Goal: Task Accomplishment & Management: Use online tool/utility

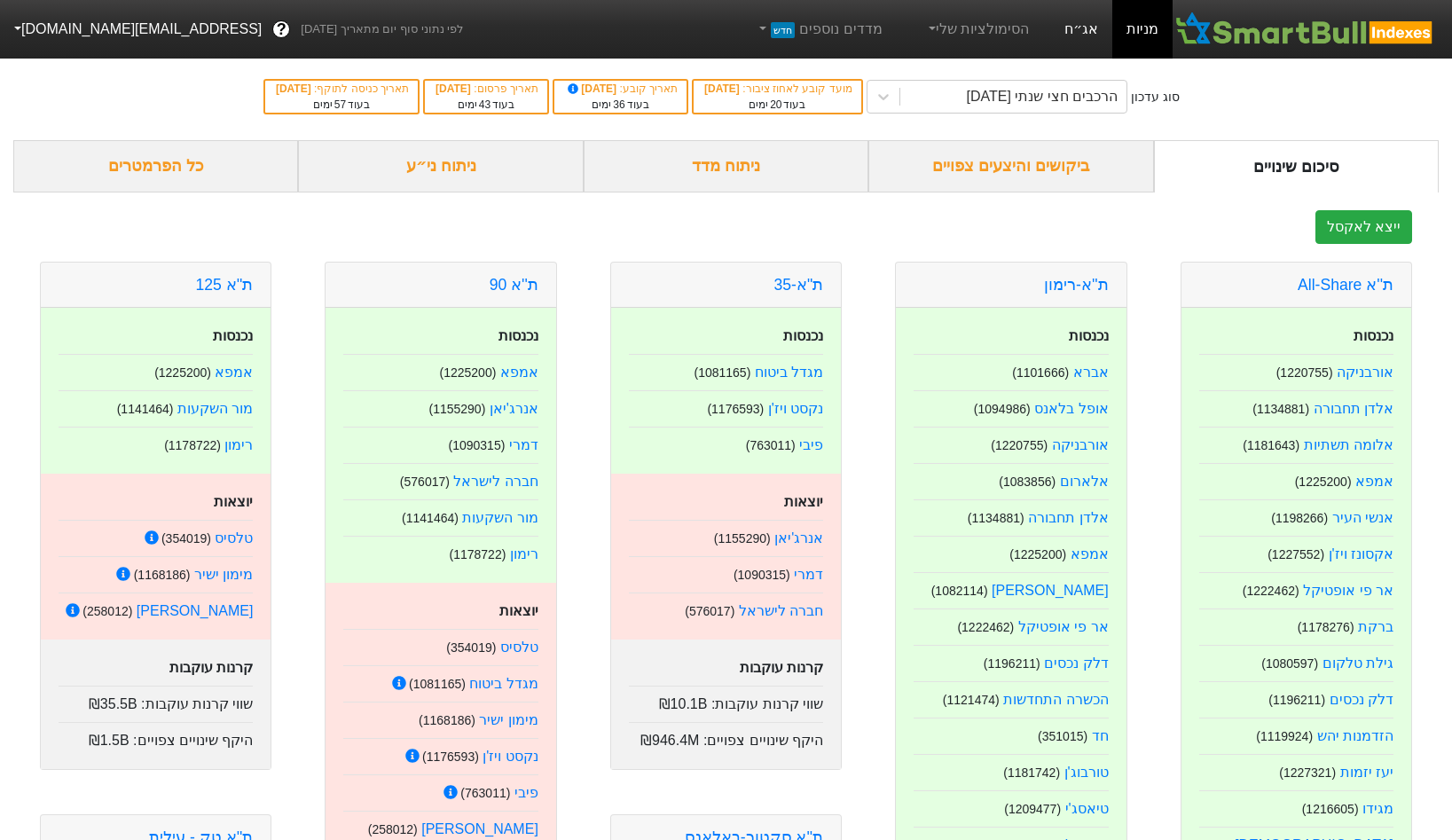
click at [725, 26] on link "אג״ח" at bounding box center [1081, 29] width 62 height 59
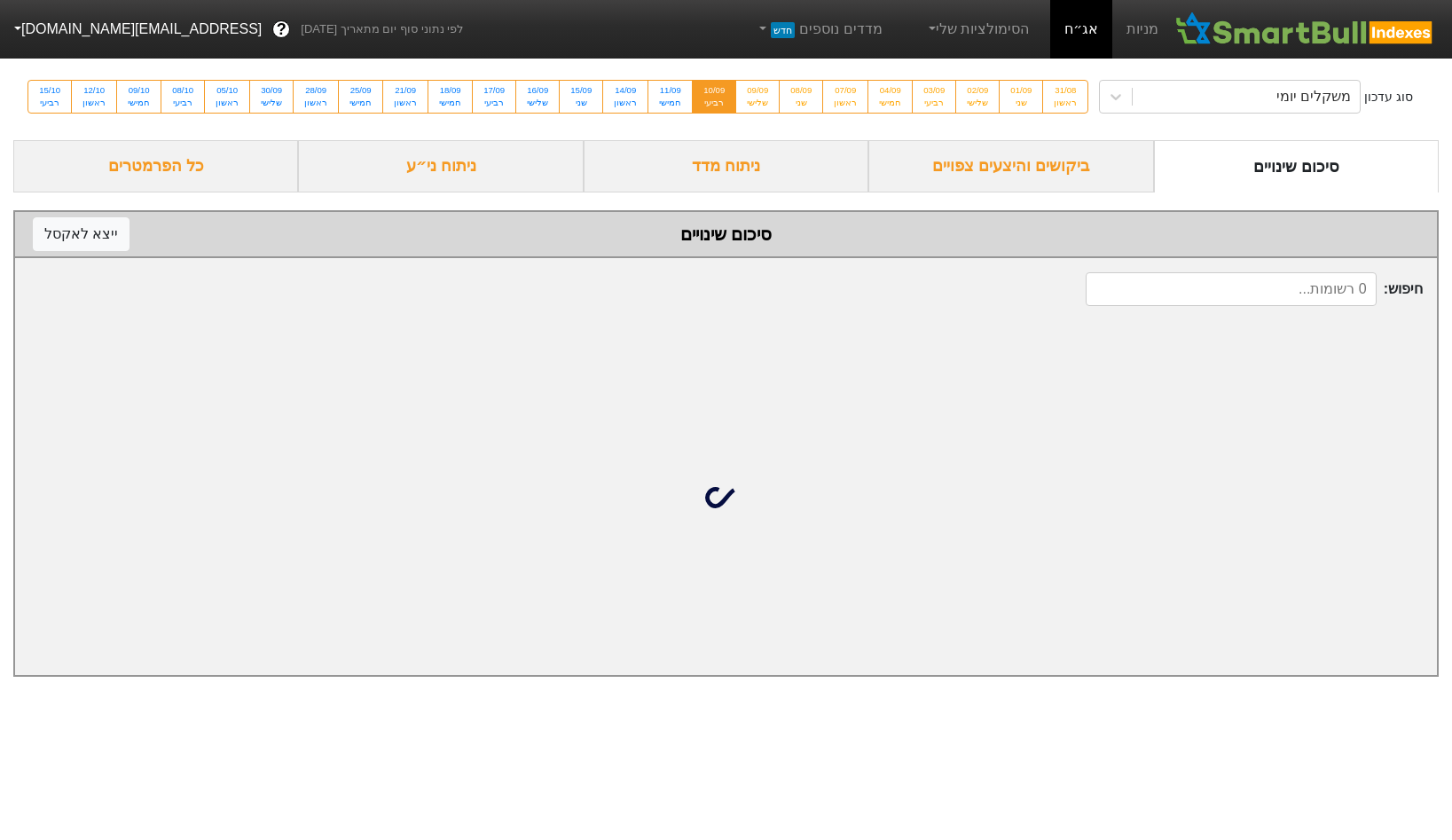
click at [725, 106] on div "סוג עדכון משקלים יומי 31/08 ראשון 01/09 שני 02/09 שלישי 03/09 רביעי 04/09 חמישי…" at bounding box center [726, 96] width 1452 height 87
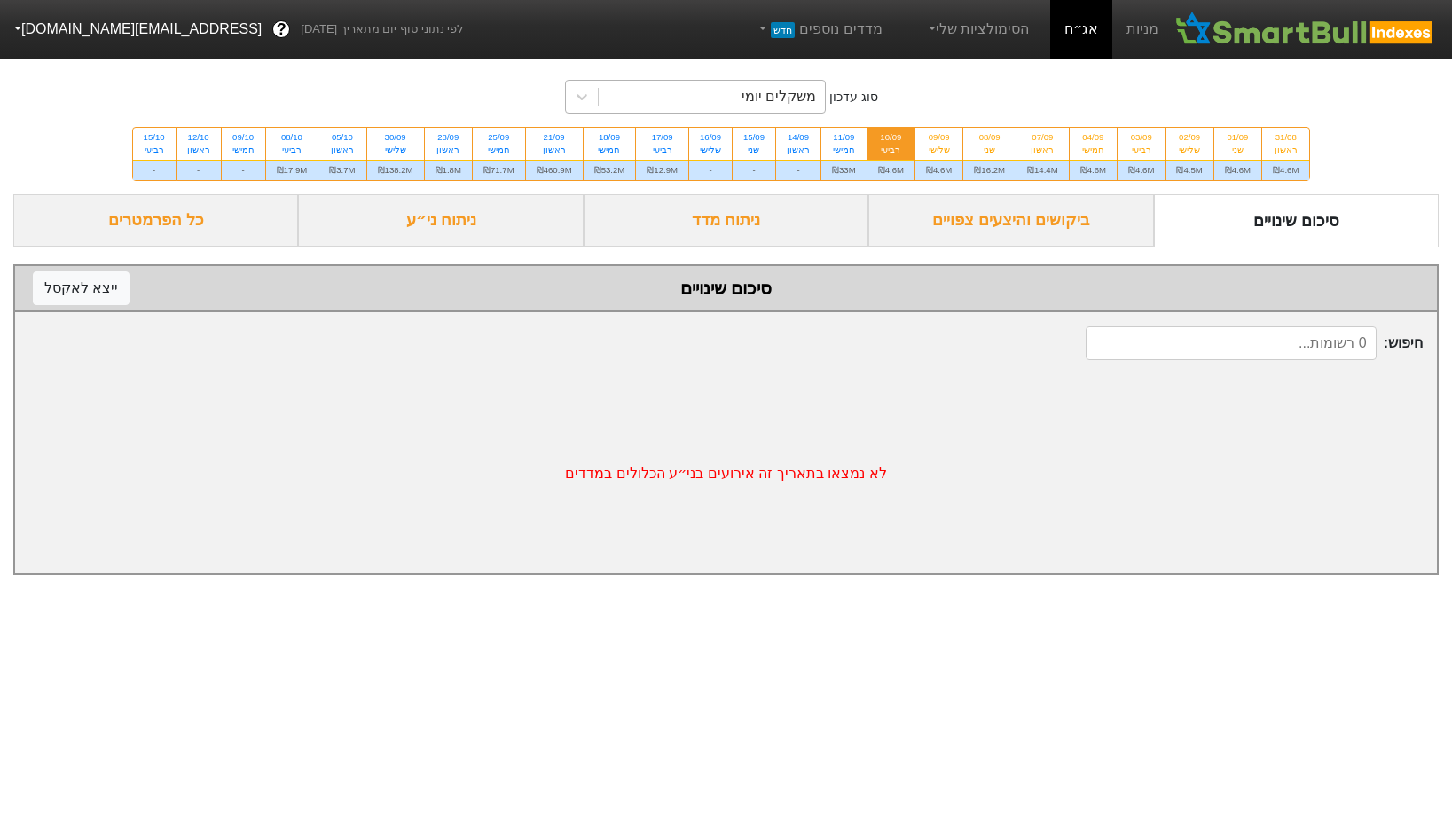
click at [725, 96] on div "משקלים יומי" at bounding box center [779, 96] width 74 height 21
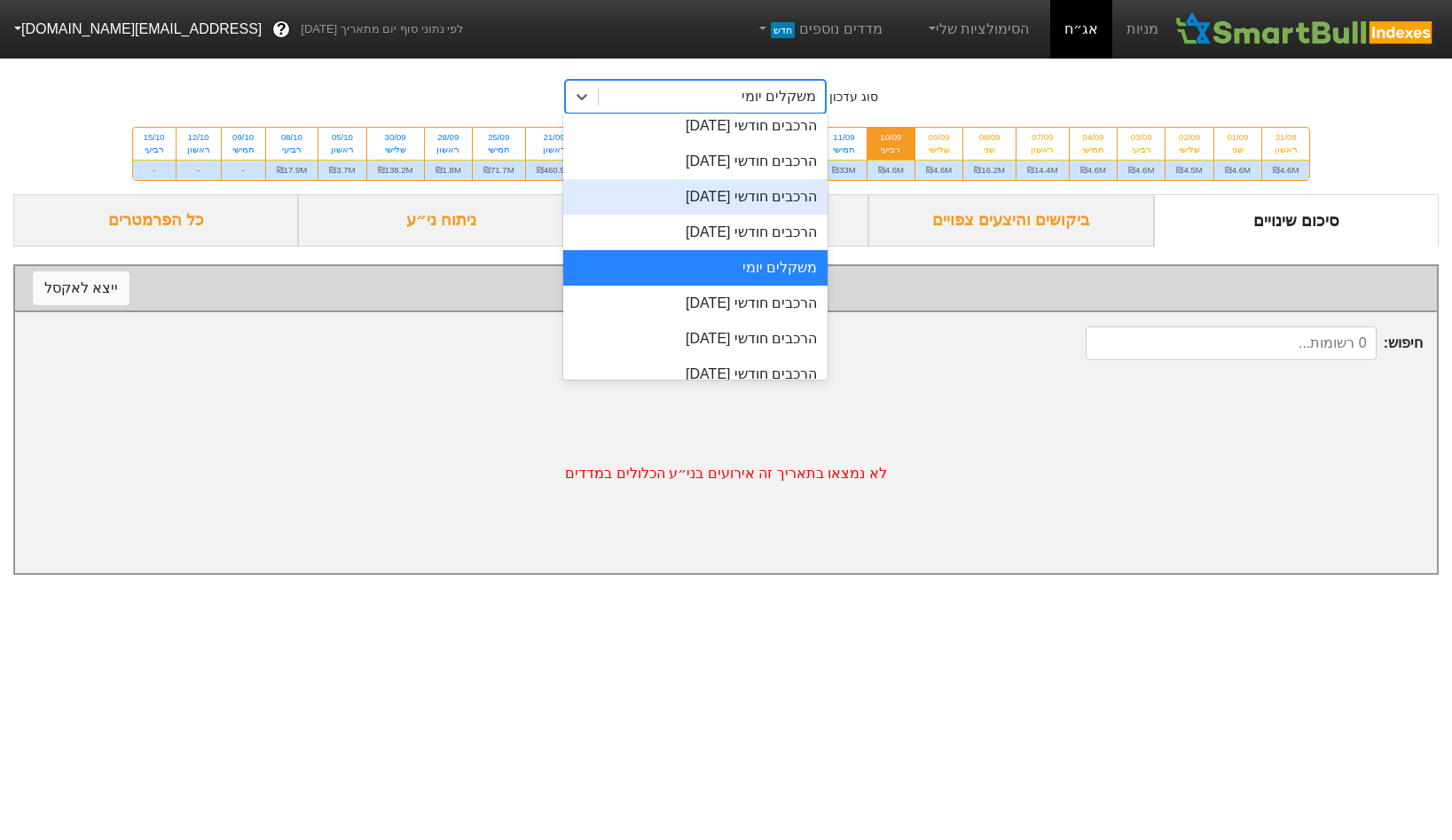
scroll to position [625, 0]
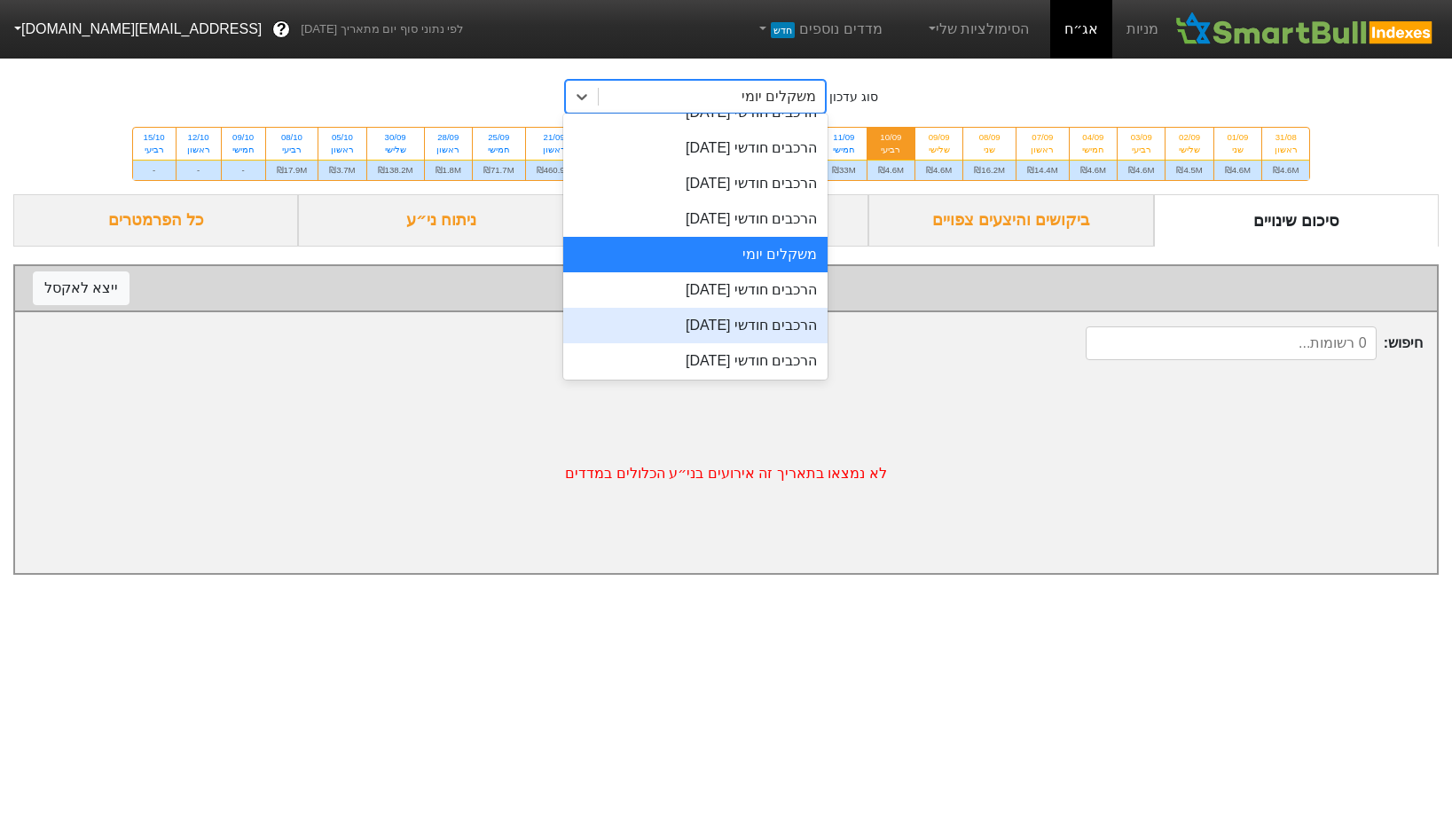
click at [725, 326] on div "הרכבים חודשי [DATE]" at bounding box center [696, 326] width 265 height 36
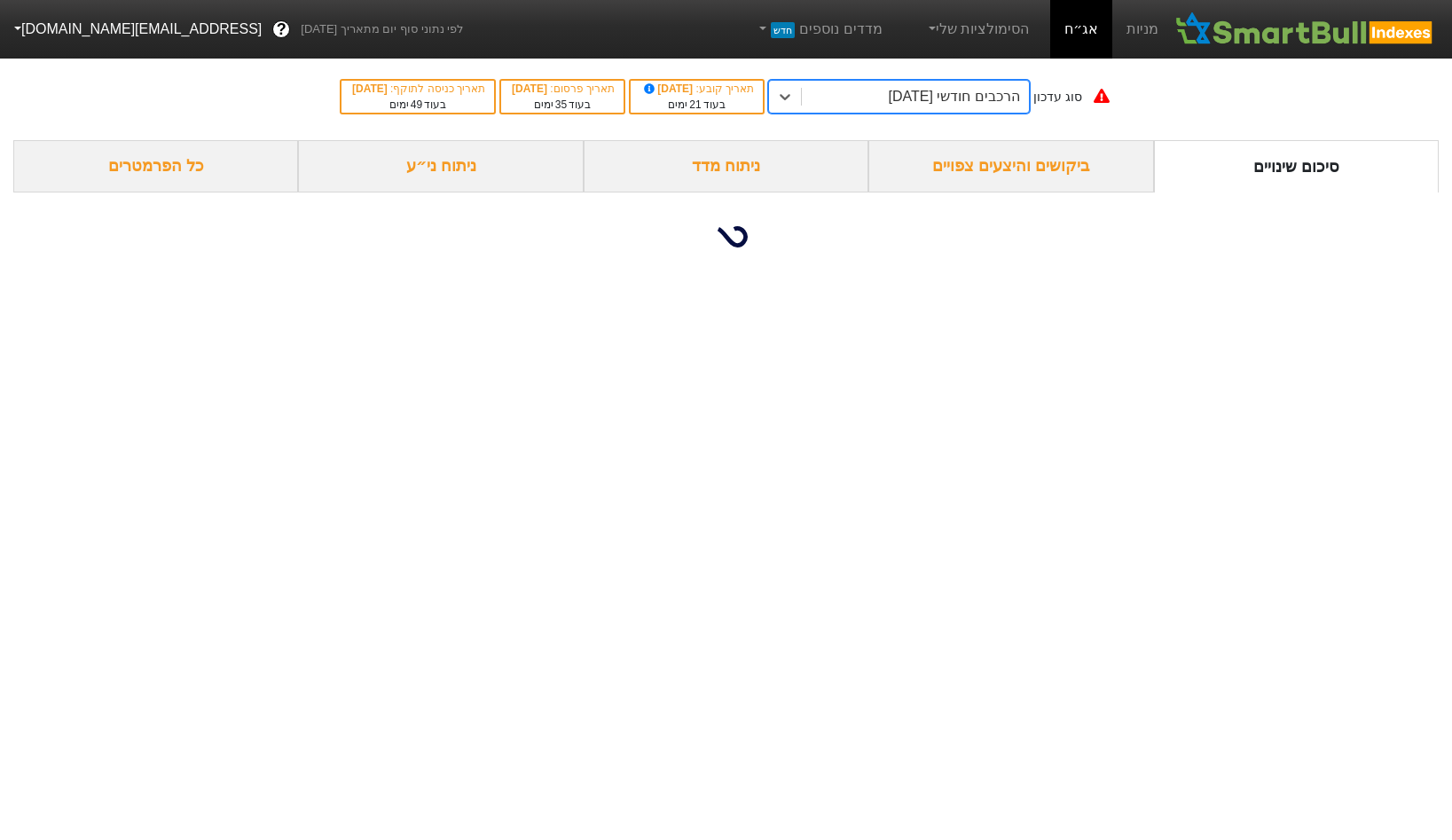
click at [725, 84] on div "הרכבים חודשי [DATE]" at bounding box center [915, 96] width 227 height 32
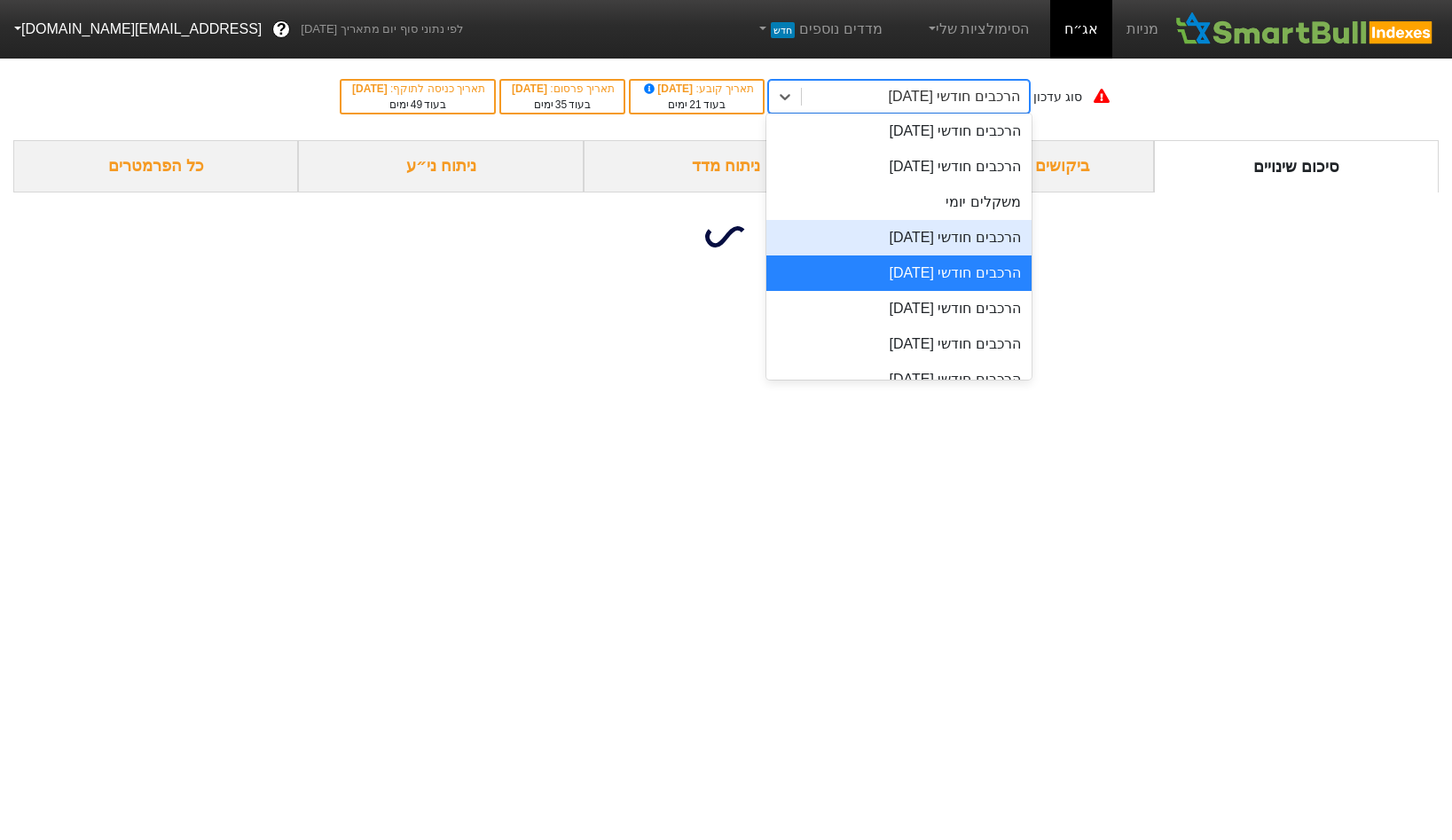
scroll to position [680, 0]
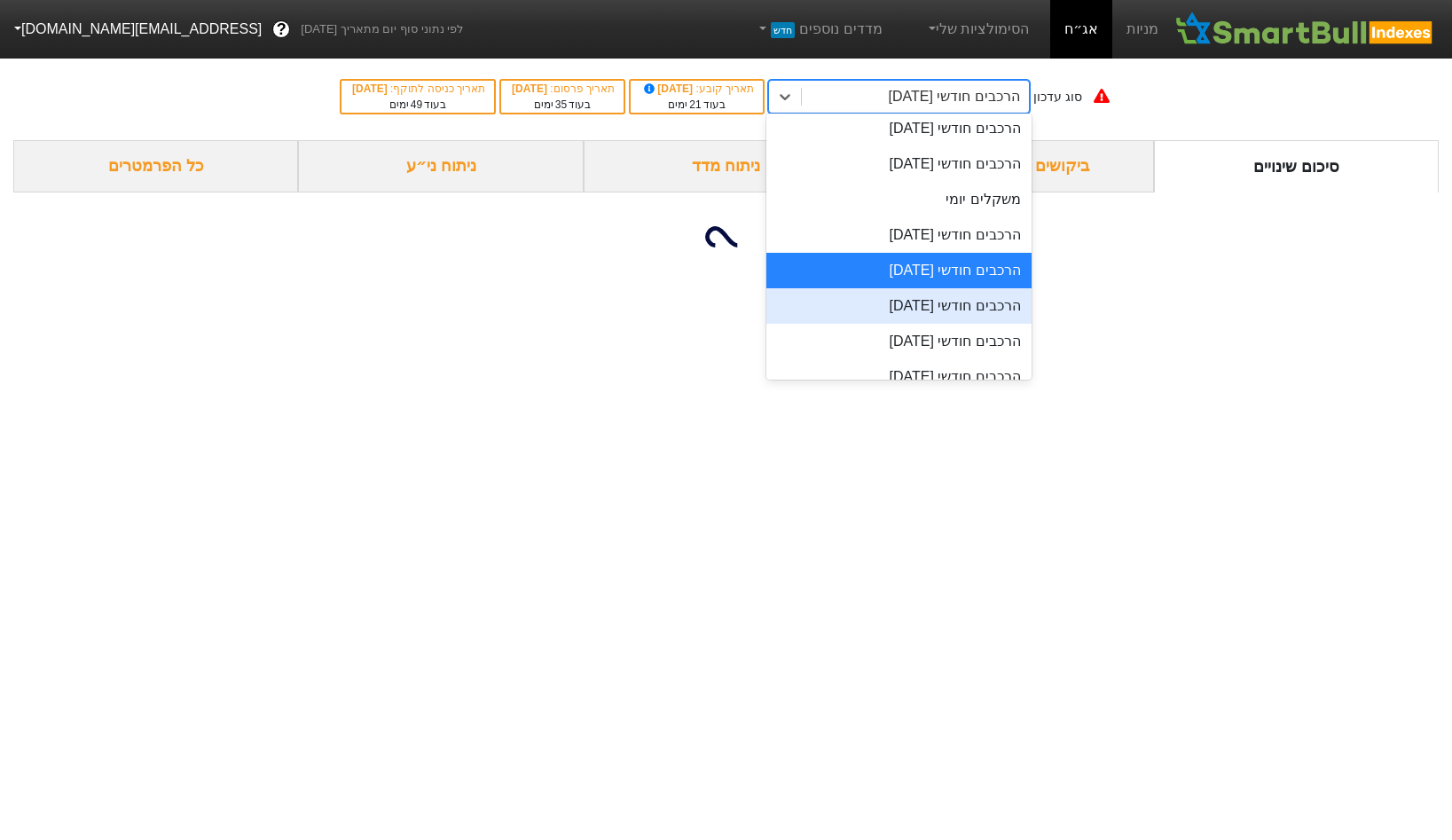
click at [725, 305] on div "הרכבים חודשי [DATE]" at bounding box center [899, 305] width 265 height 36
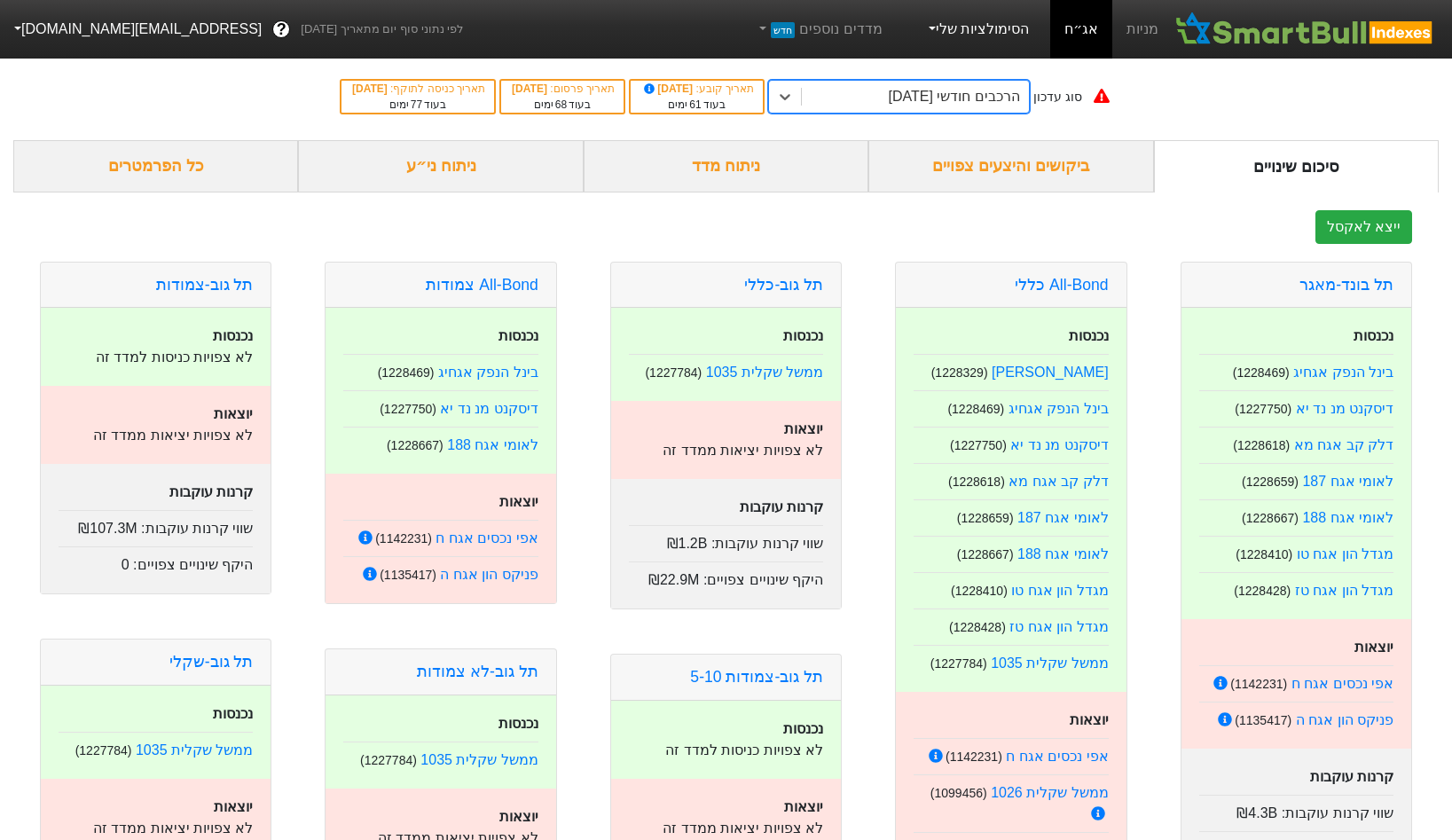
click at [725, 26] on link "הסימולציות שלי" at bounding box center [977, 29] width 119 height 36
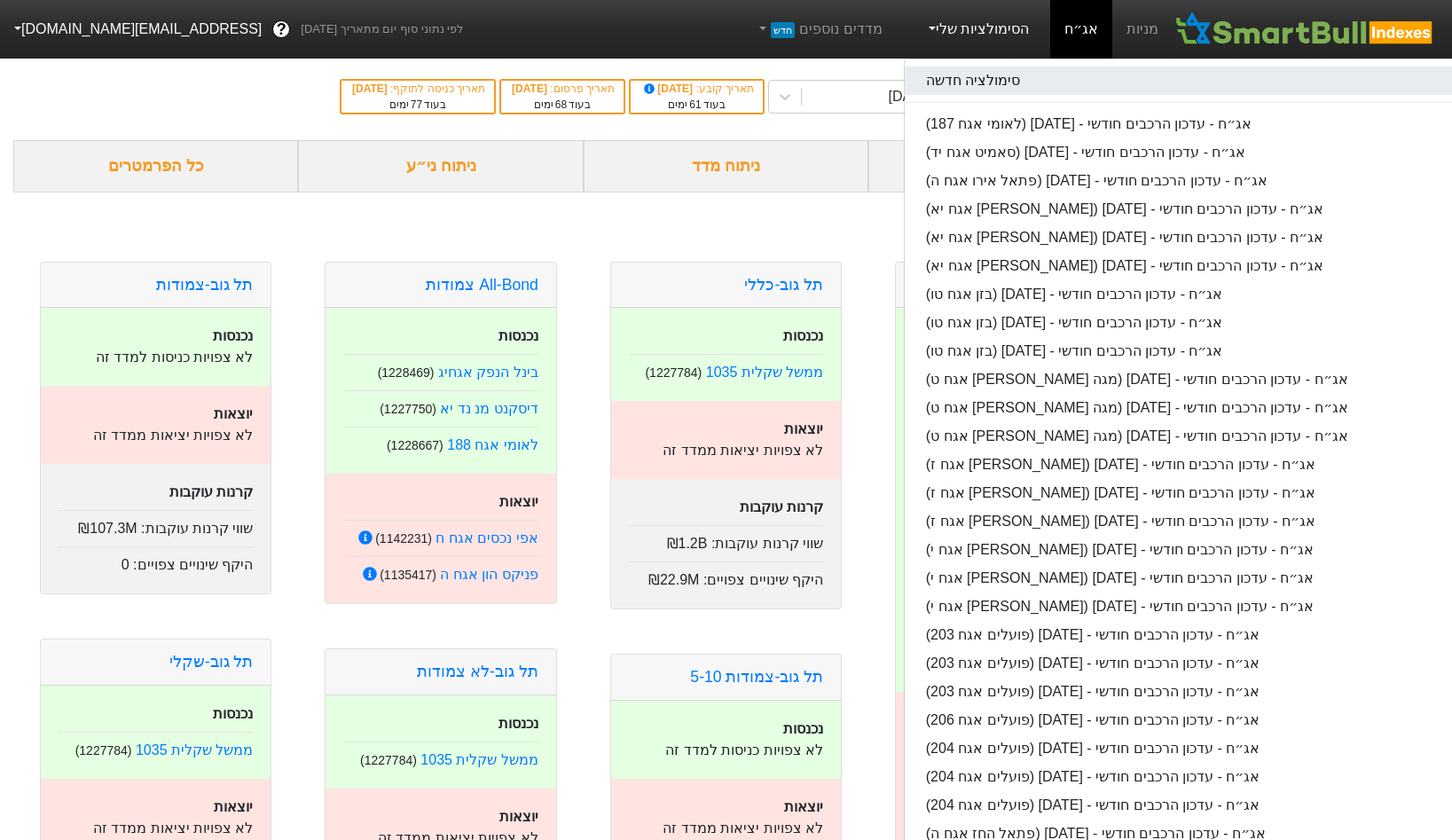
click at [725, 67] on link "סימולציה חדשה" at bounding box center [1184, 80] width 560 height 28
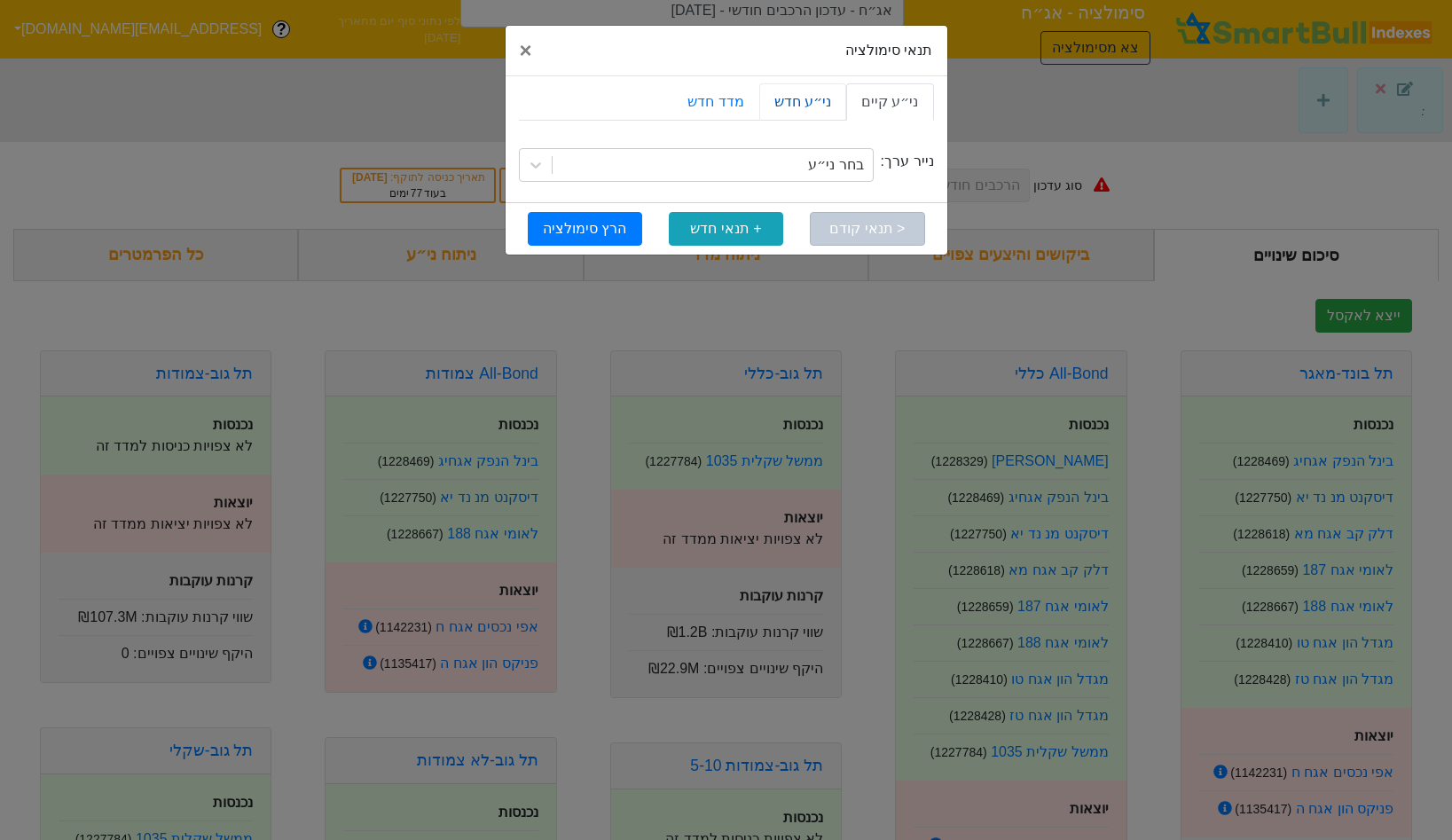
click at [725, 95] on link "ני״ע חדש" at bounding box center [803, 102] width 87 height 38
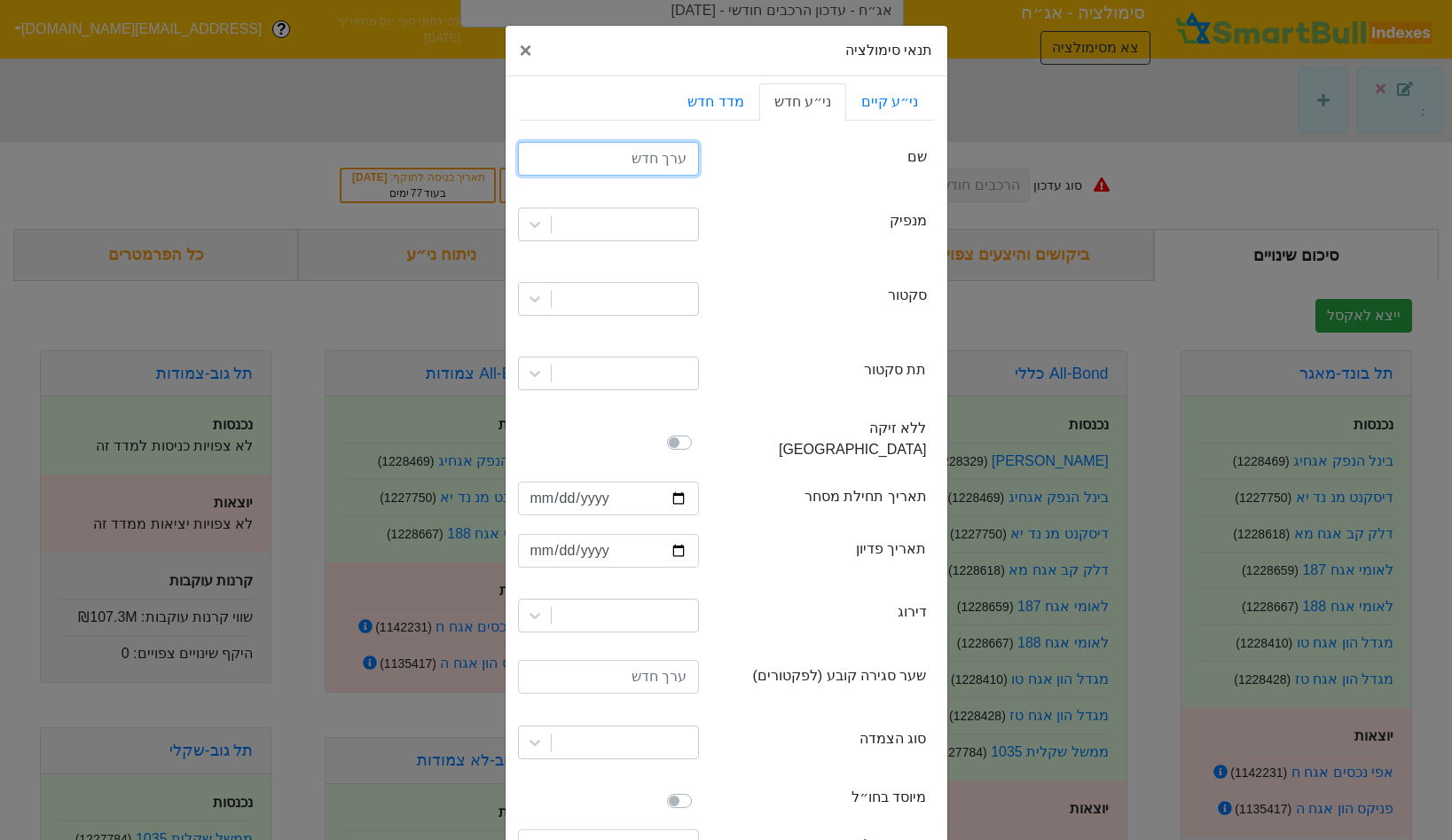
click at [672, 155] on input "text" at bounding box center [609, 158] width 181 height 34
type input "שוב אנרגיה אגח ב"
click at [685, 233] on div at bounding box center [625, 223] width 146 height 32
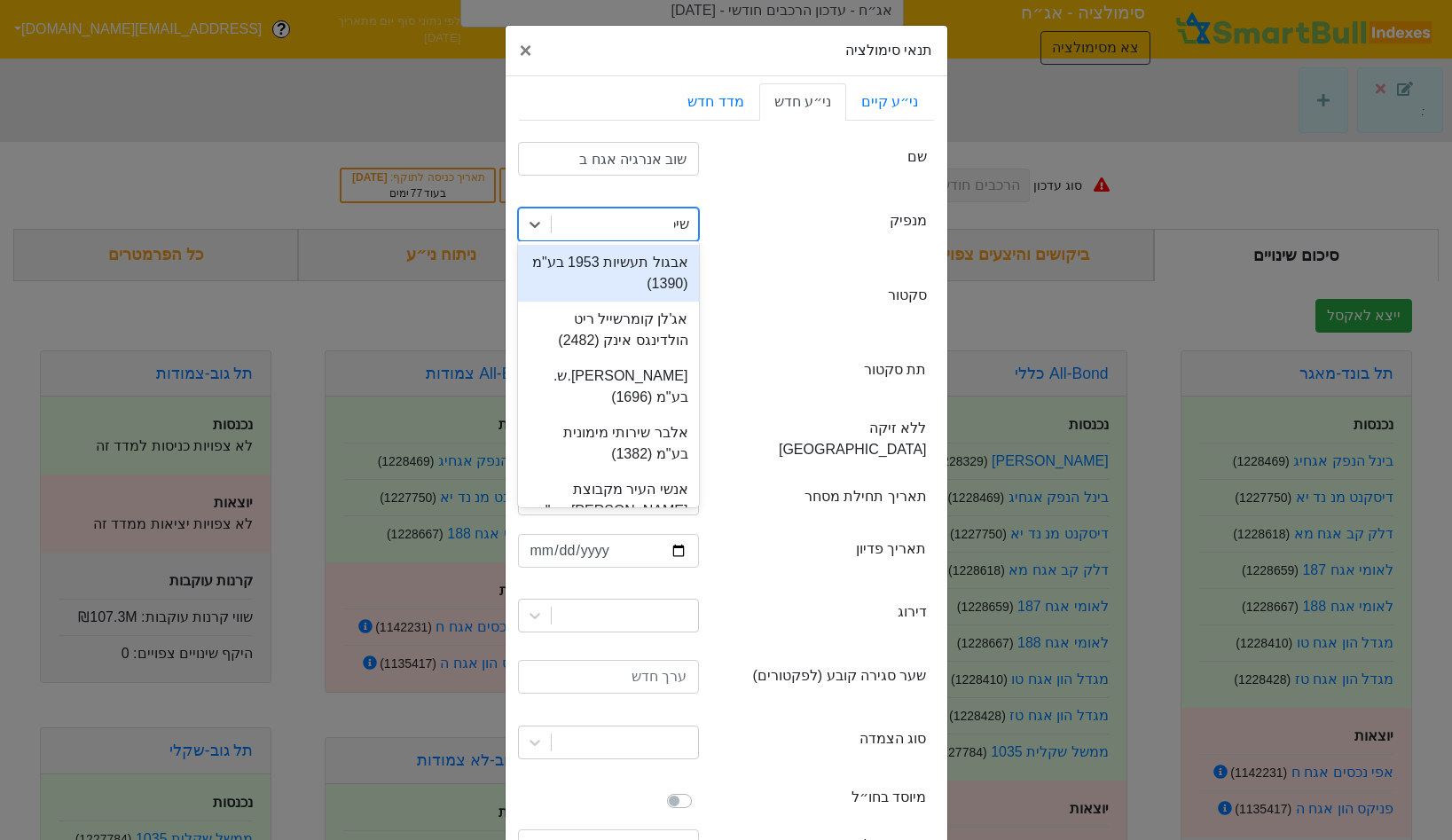
type input "שיכו"
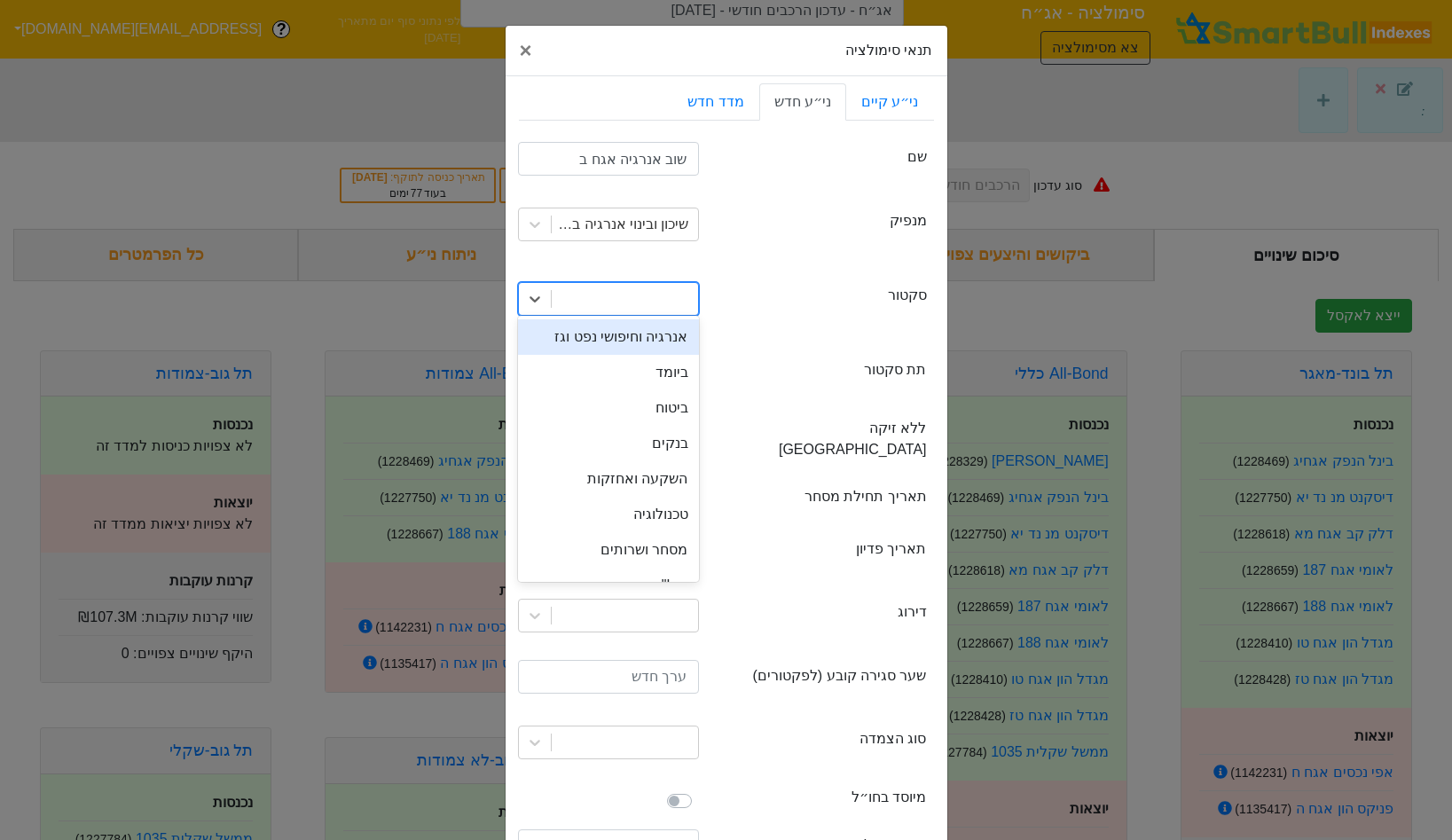
click at [630, 307] on div at bounding box center [625, 299] width 146 height 32
type input "אנר"
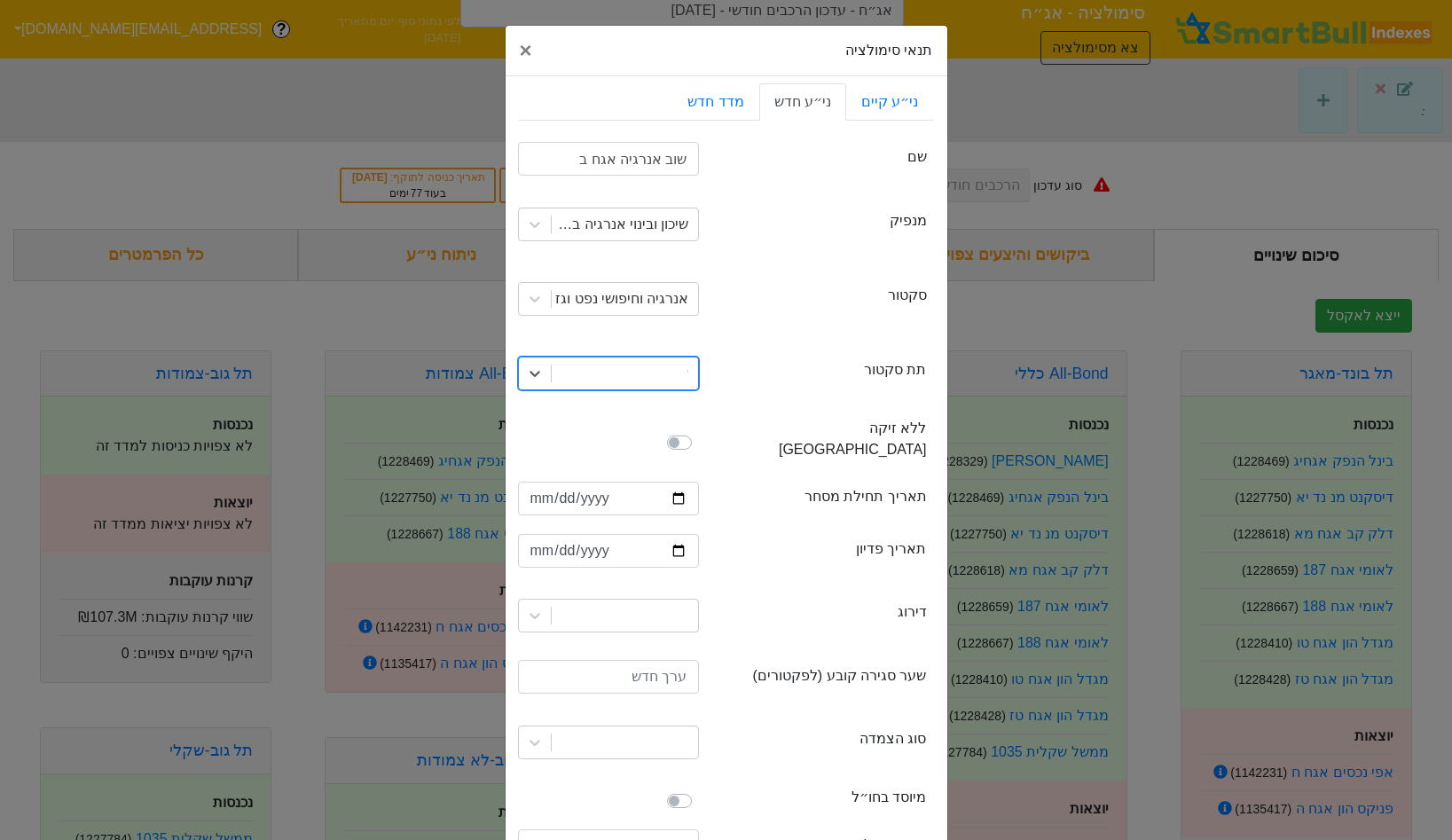
type input "אנ"
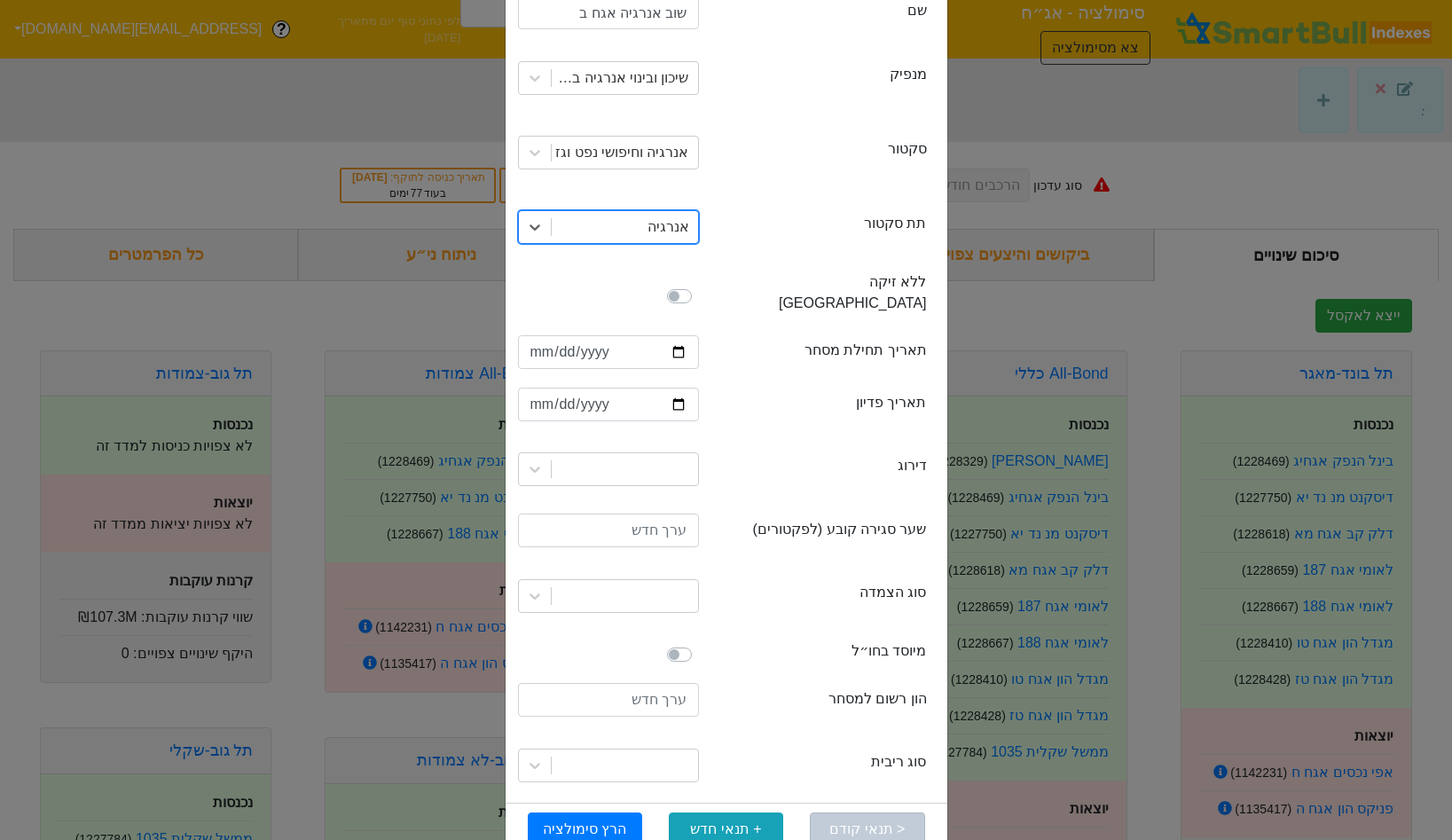
scroll to position [160, 0]
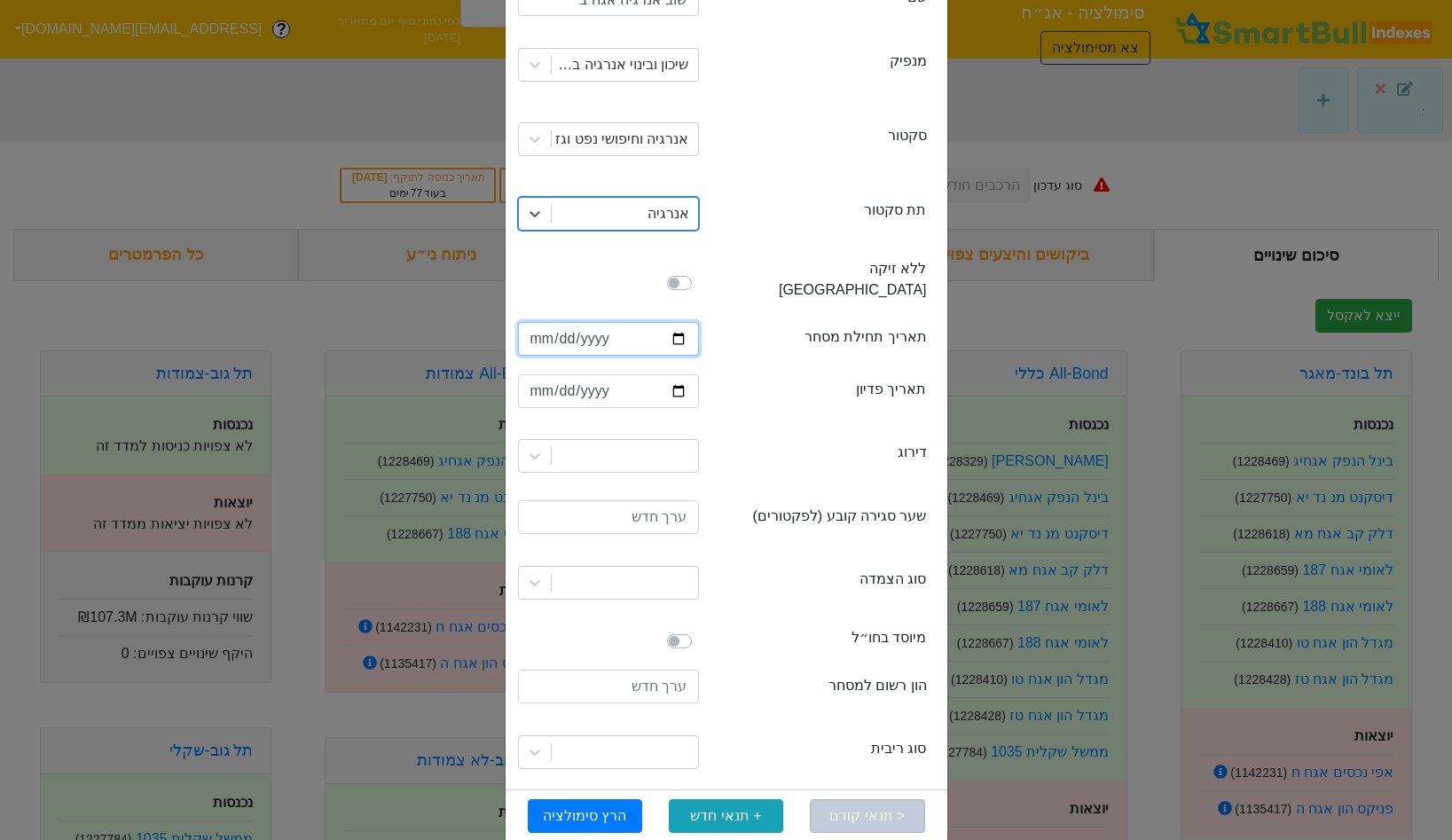
click at [538, 322] on input "date" at bounding box center [609, 338] width 181 height 34
click at [545, 322] on input "date" at bounding box center [609, 338] width 181 height 34
click at [544, 322] on input "date" at bounding box center [609, 338] width 181 height 34
click at [539, 322] on input "date" at bounding box center [609, 338] width 181 height 34
type input "[DATE]"
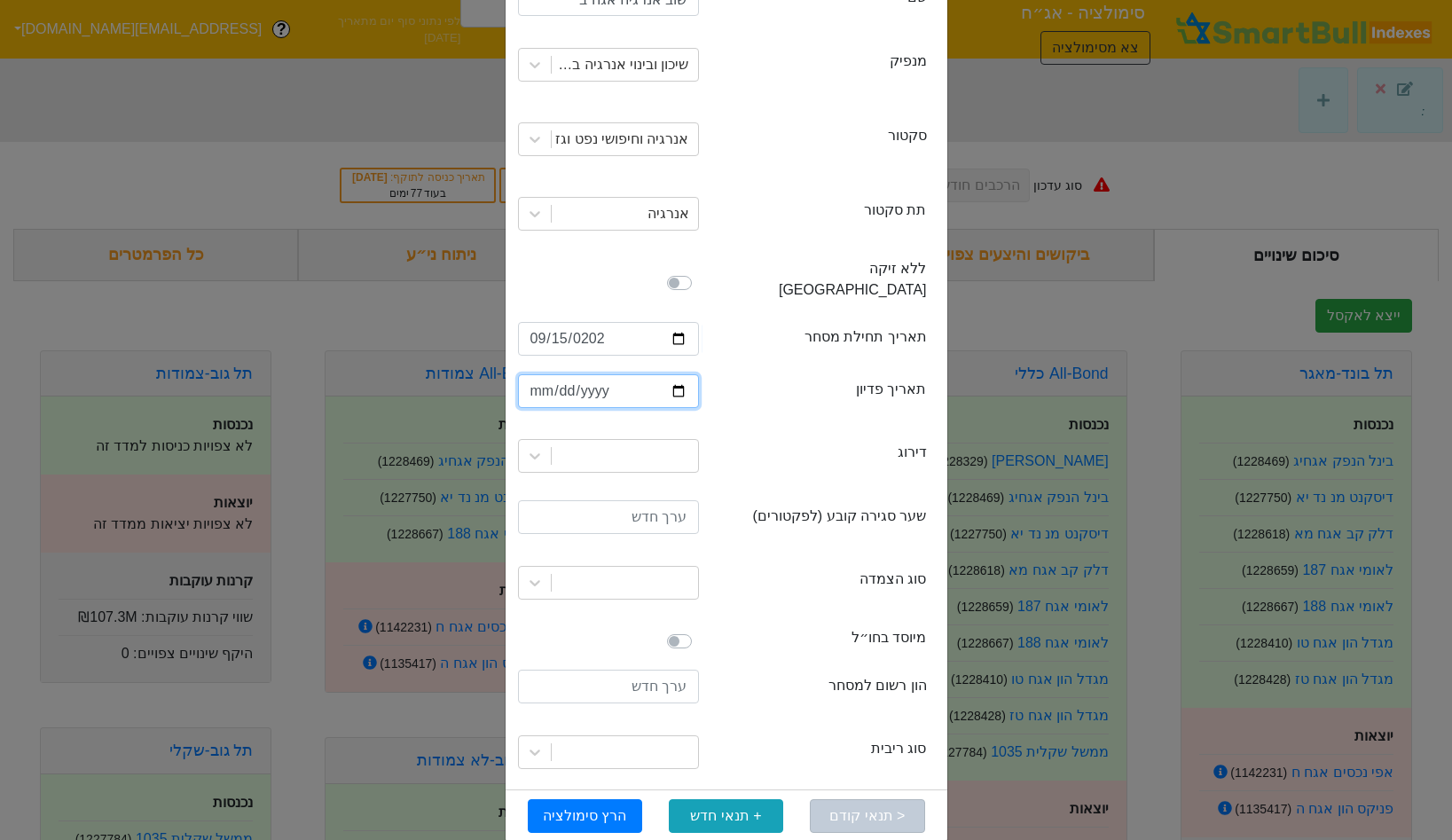
click at [538, 375] on input "date" at bounding box center [609, 391] width 181 height 34
type input "[DATE]"
click at [725, 442] on div "ratingLevel דירוג" at bounding box center [823, 456] width 207 height 28
click at [642, 440] on div at bounding box center [625, 456] width 146 height 32
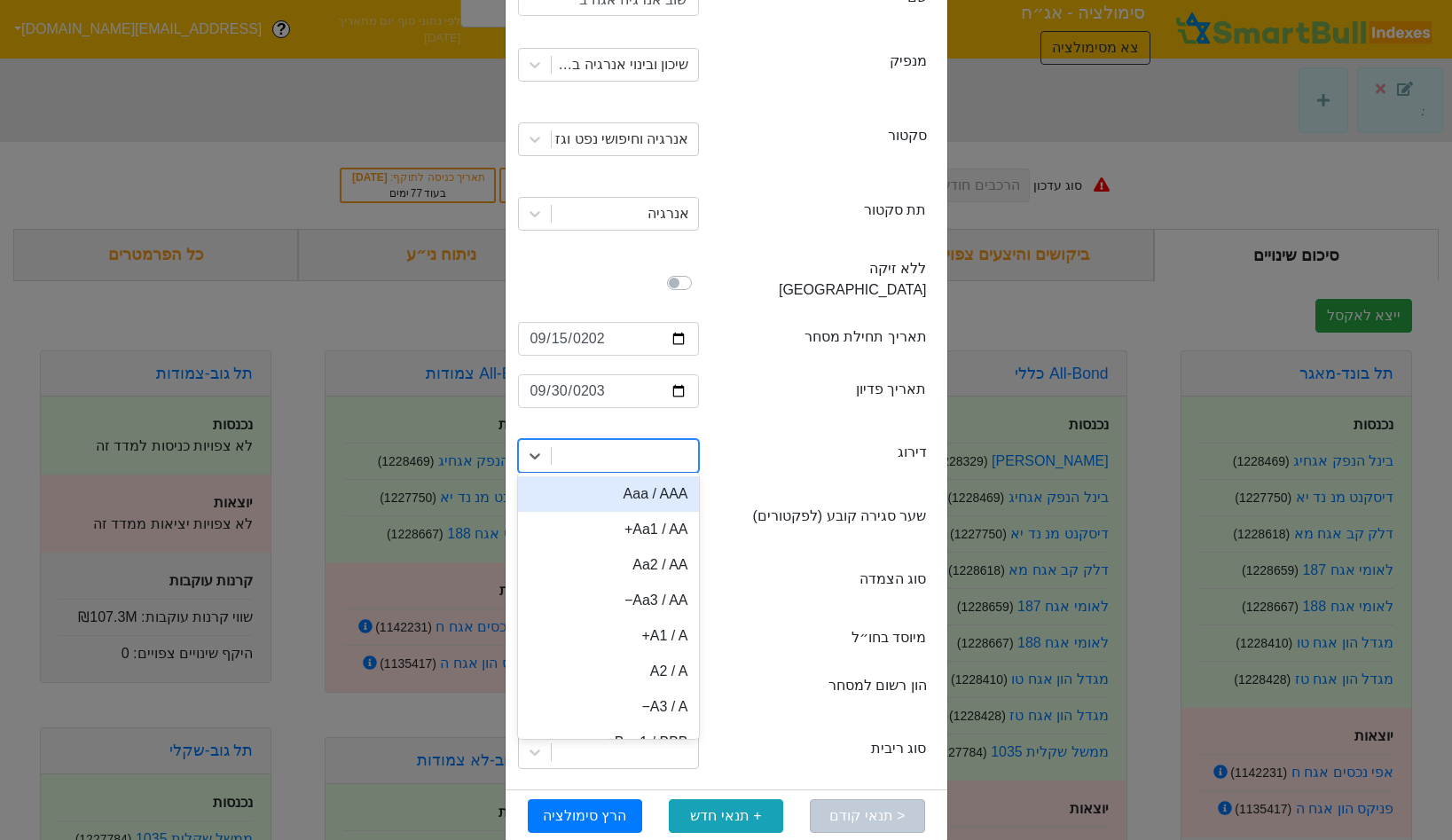
click at [671, 441] on div at bounding box center [625, 456] width 146 height 32
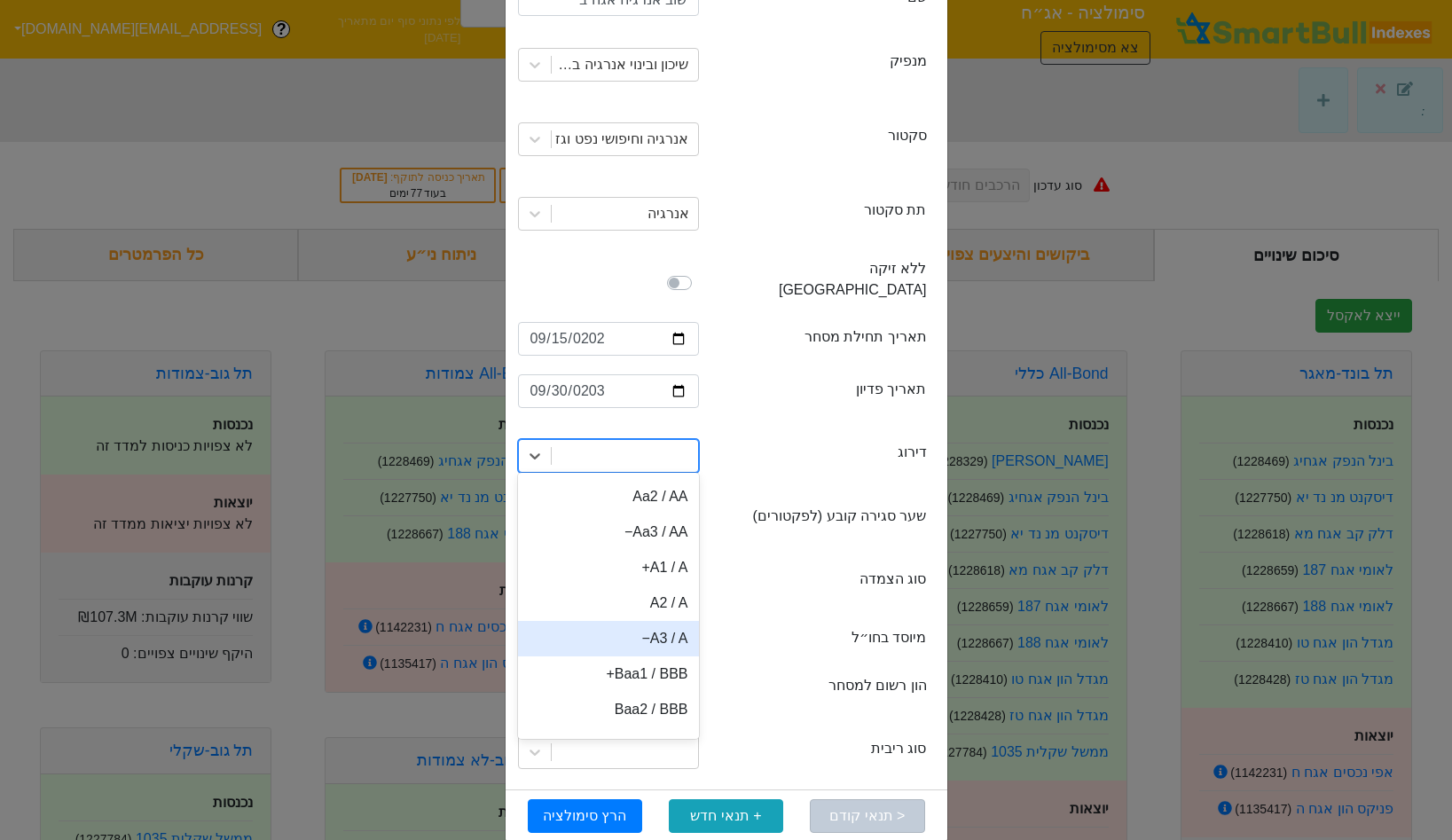
scroll to position [73, 0]
click at [663, 619] on div "A3 / A−" at bounding box center [609, 634] width 181 height 36
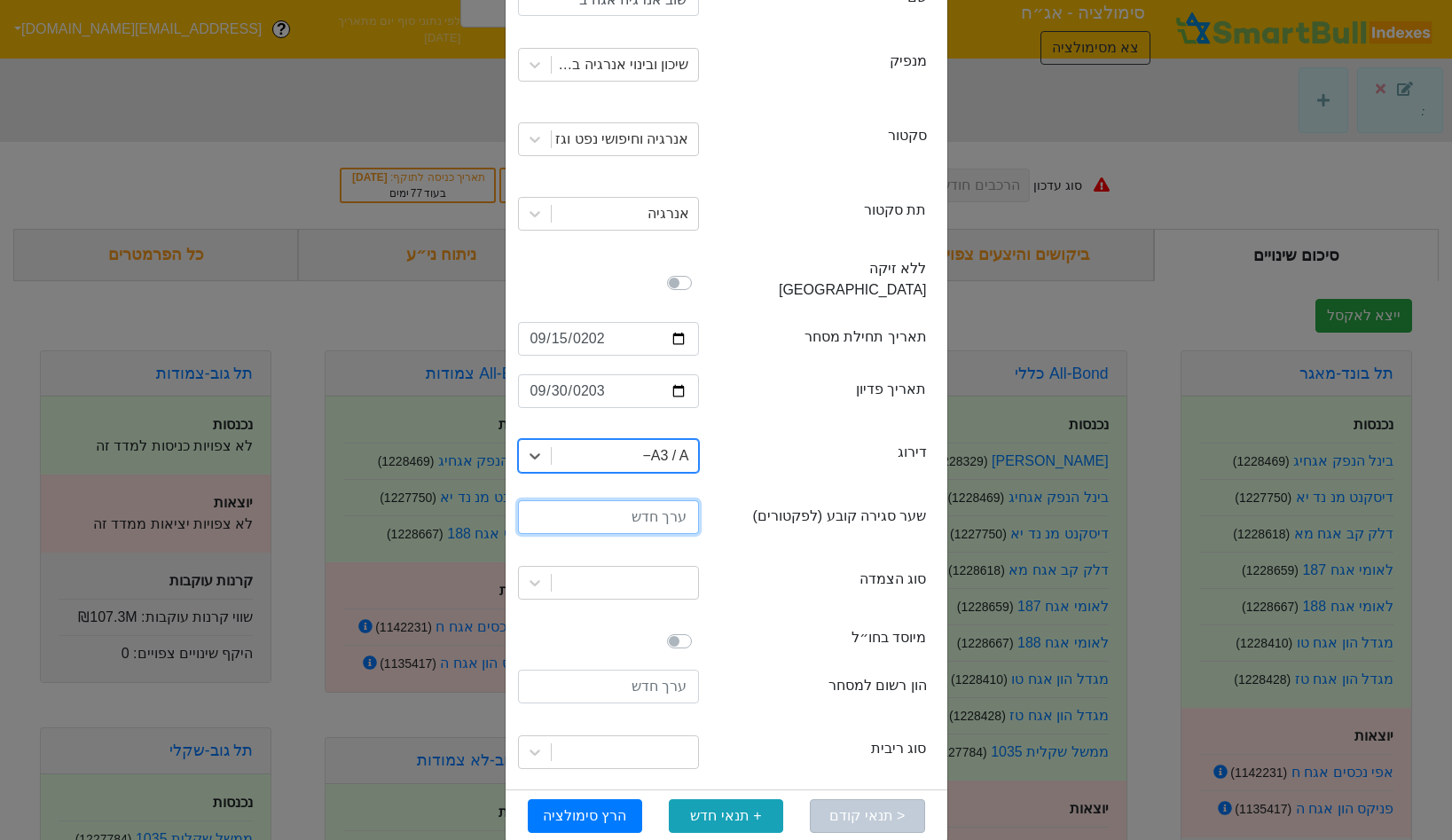
click at [665, 510] on input "number" at bounding box center [609, 516] width 181 height 34
type input "100"
click at [662, 566] on div at bounding box center [625, 582] width 146 height 32
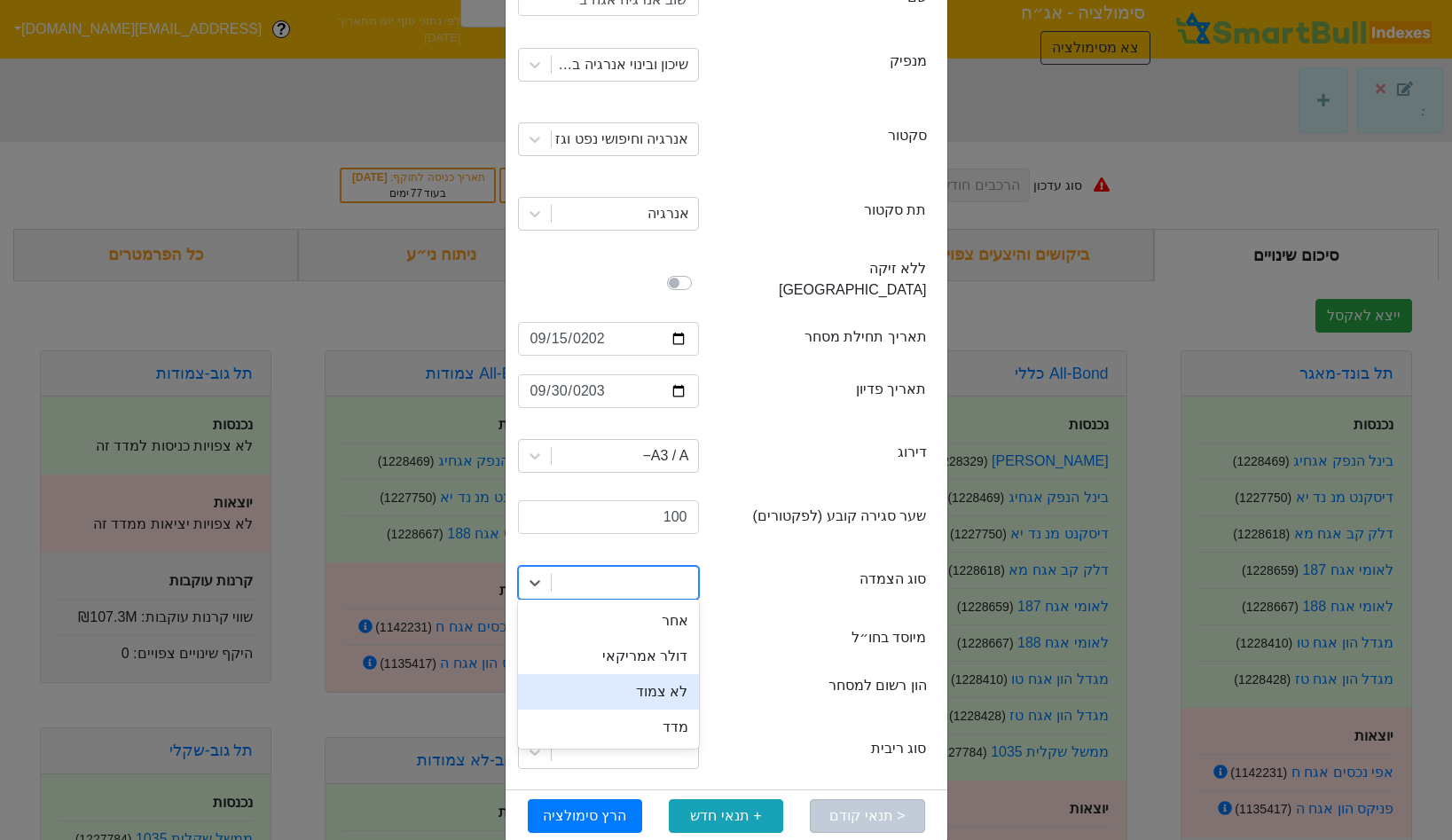
click at [667, 674] on div "לא צמוד" at bounding box center [609, 692] width 181 height 36
click at [655, 669] on input "number" at bounding box center [609, 686] width 181 height 34
type input "300000000"
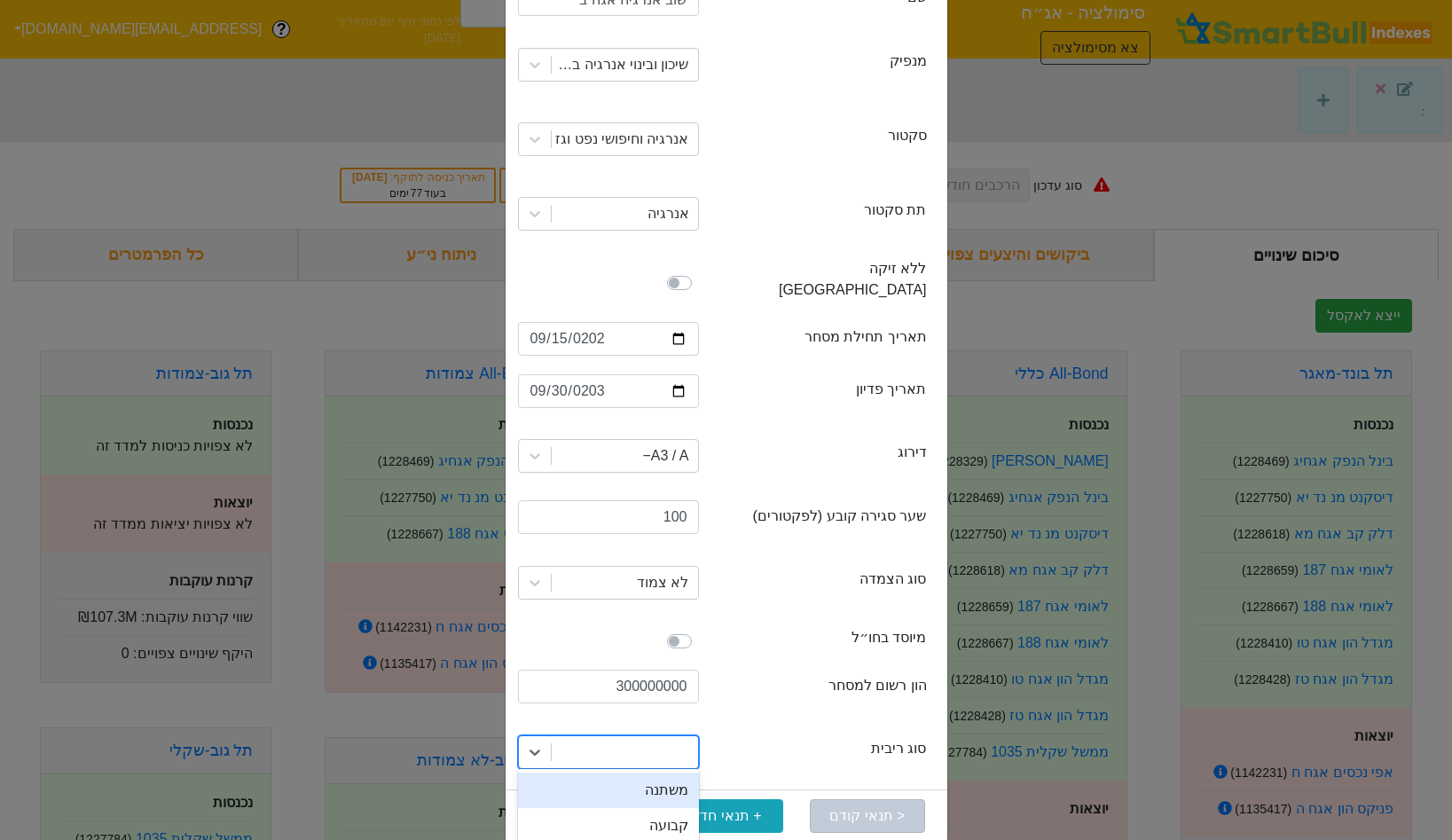
click at [642, 736] on div at bounding box center [625, 751] width 146 height 32
click at [653, 808] on div "קבועה" at bounding box center [609, 826] width 181 height 36
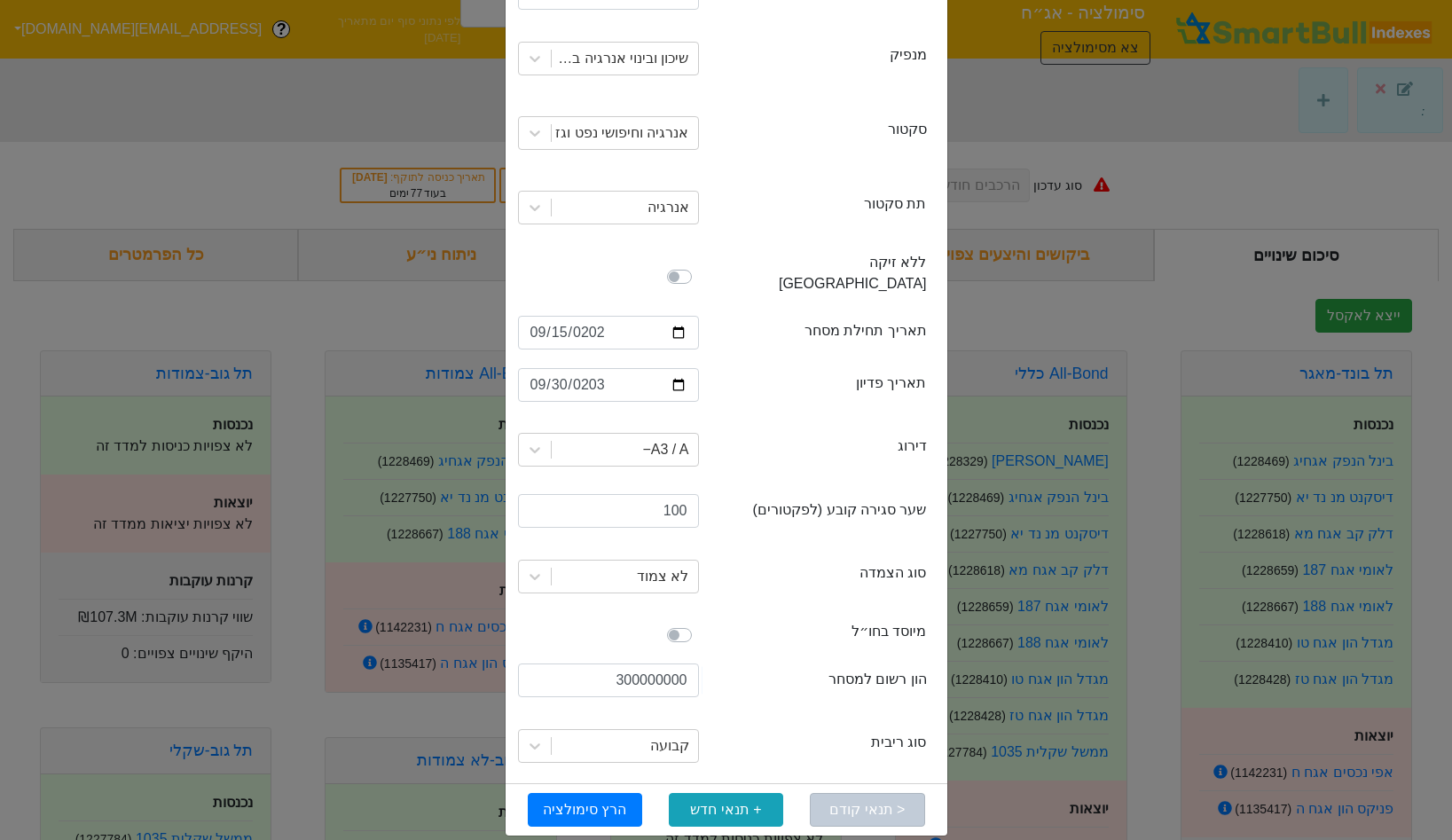
click at [589, 783] on div "< תנאי קודם + תנאי חדש הרץ סימולציה" at bounding box center [726, 809] width 442 height 52
click at [587, 793] on button "הרץ סימולציה" at bounding box center [585, 809] width 115 height 34
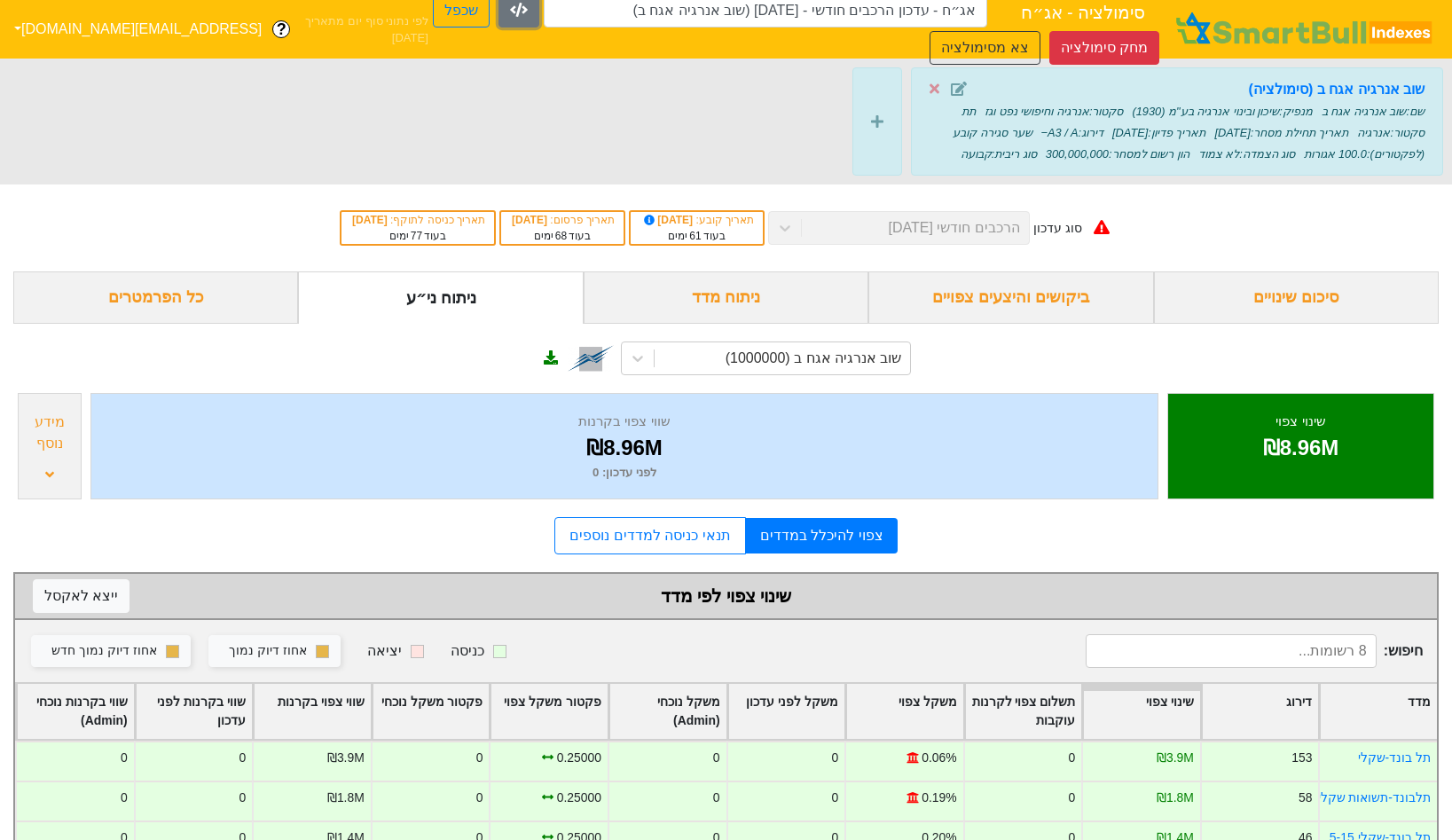
click at [499, 22] on button "button" at bounding box center [519, 11] width 40 height 34
click at [433, 1] on button "שכפל" at bounding box center [461, 11] width 57 height 34
type input "אג״ח - עדכון הרכבים חודשי - [DATE] (שוב אנרגיה אגח ב) - העתק"
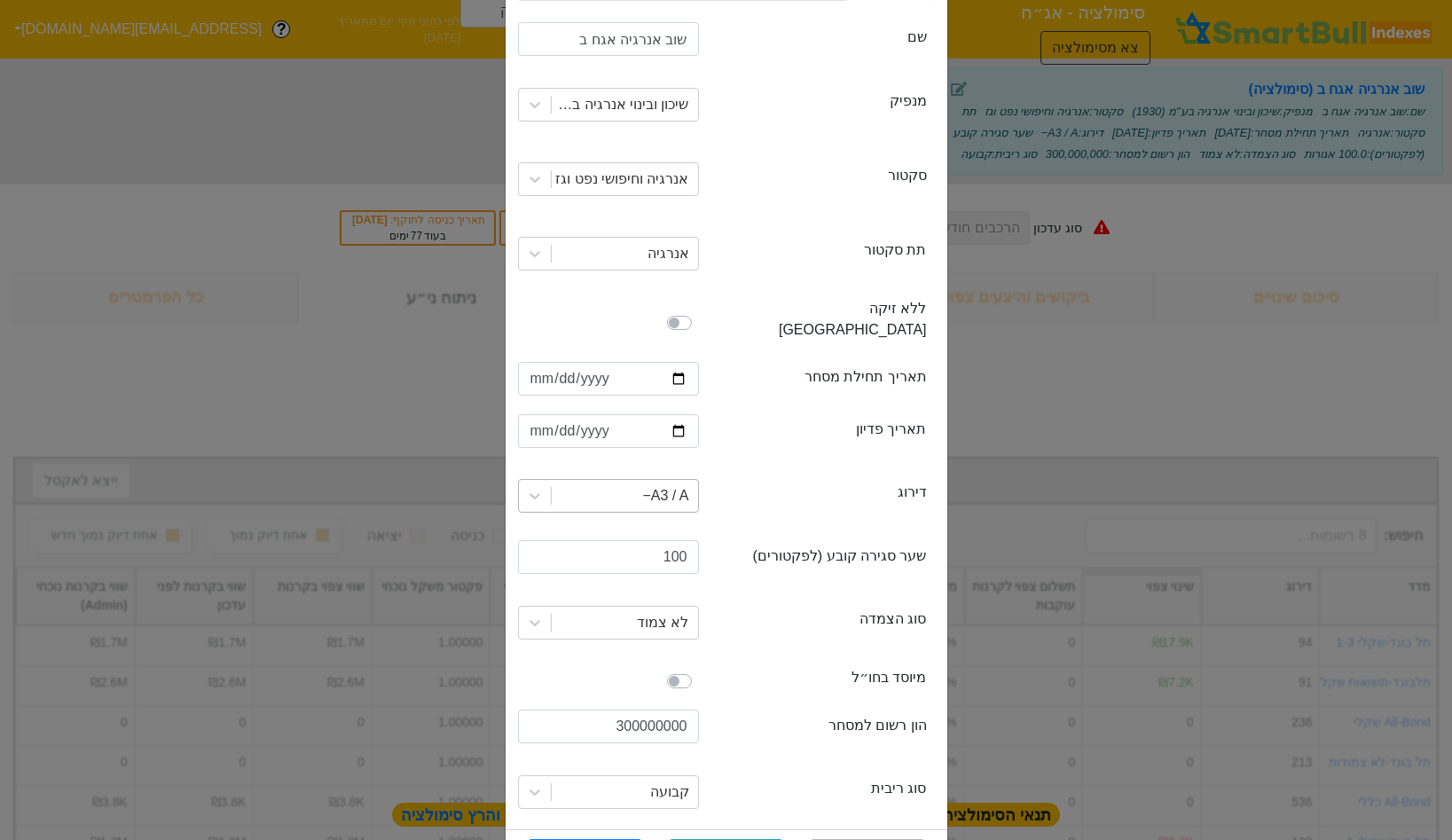
scroll to position [166, 0]
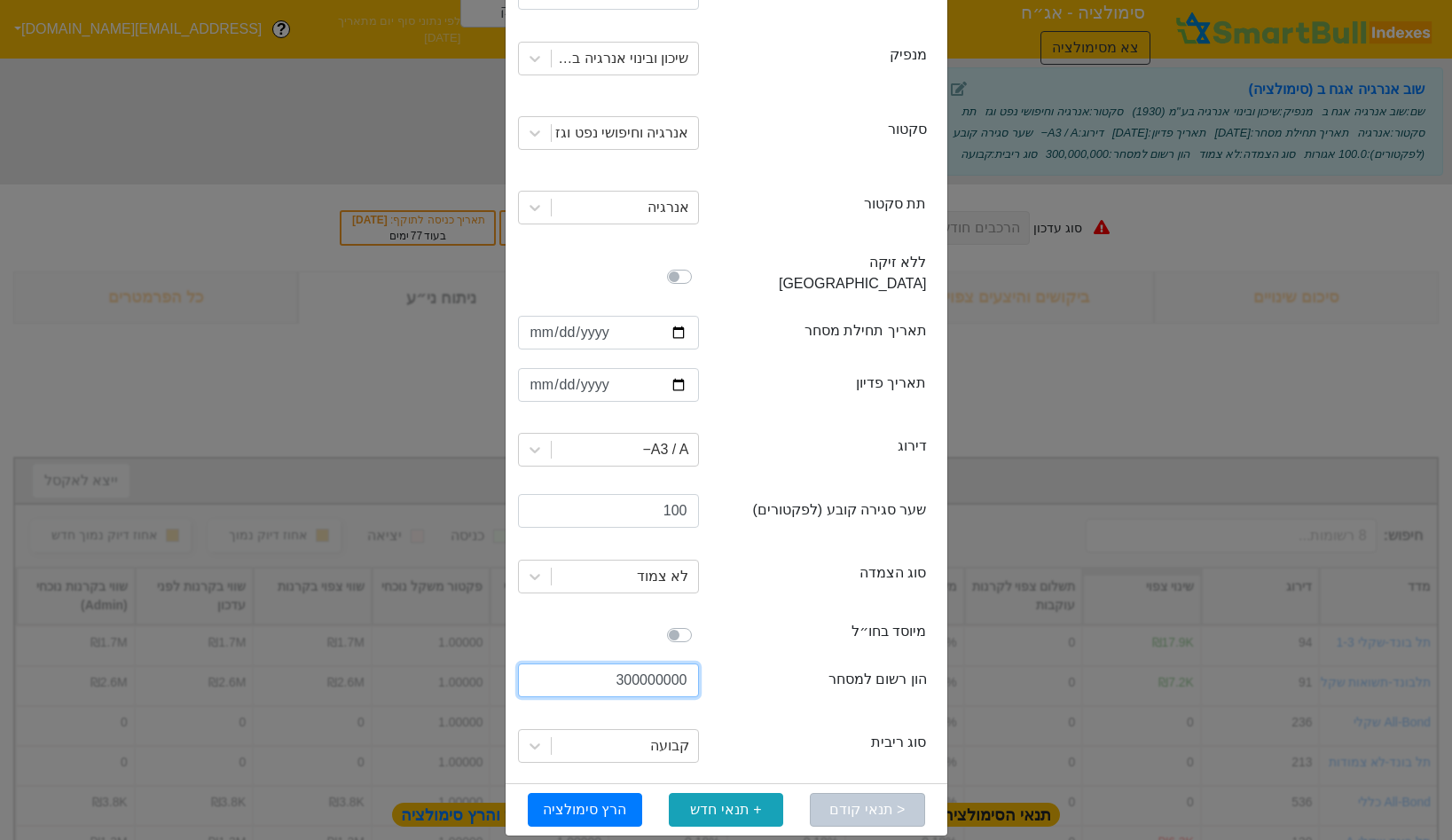
click at [631, 664] on input "300000000" at bounding box center [609, 680] width 181 height 34
type input "380000000"
click at [589, 794] on button "הרץ סימולציה" at bounding box center [585, 809] width 115 height 34
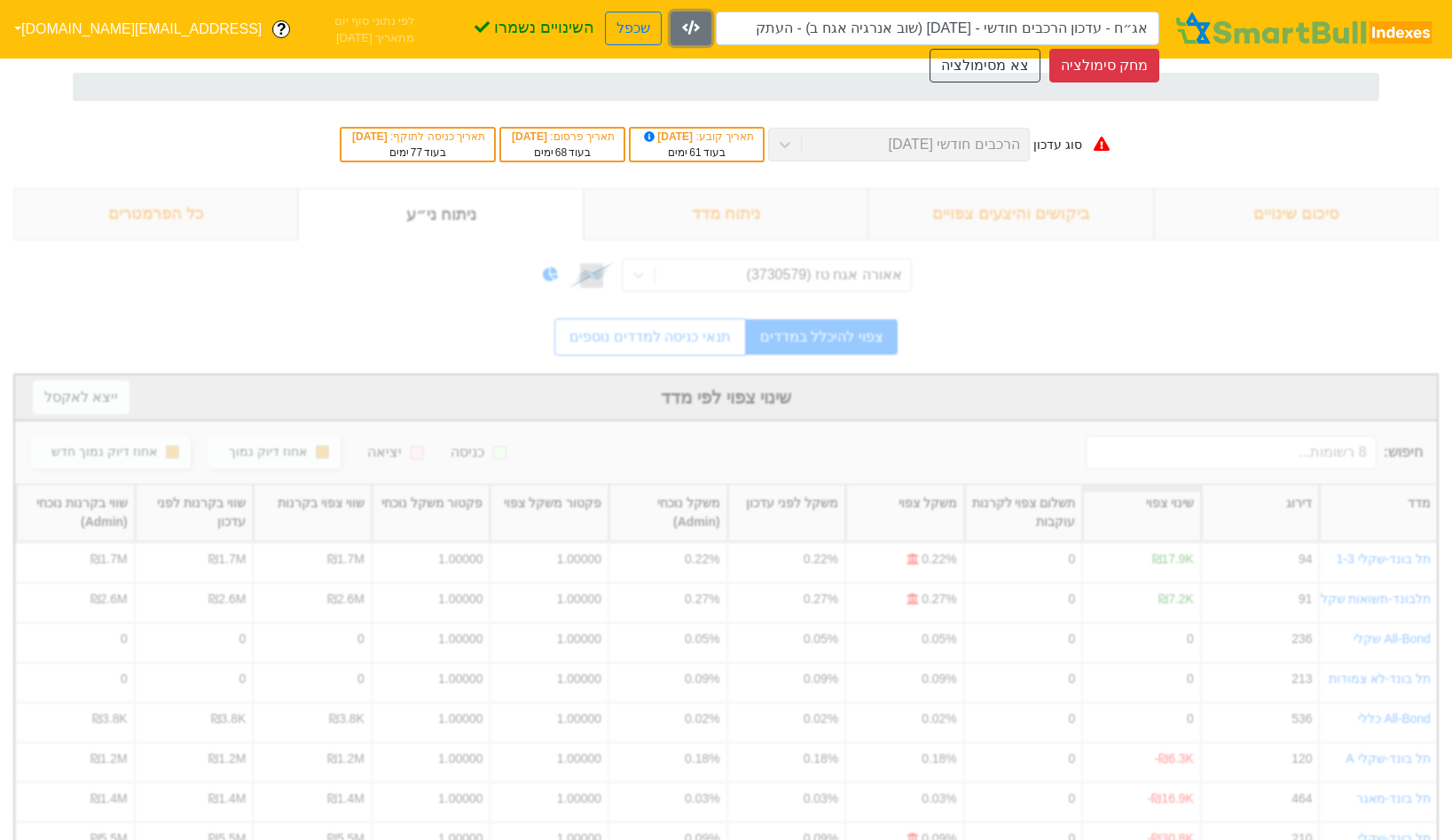
click at [682, 20] on icon "button" at bounding box center [691, 27] width 17 height 14
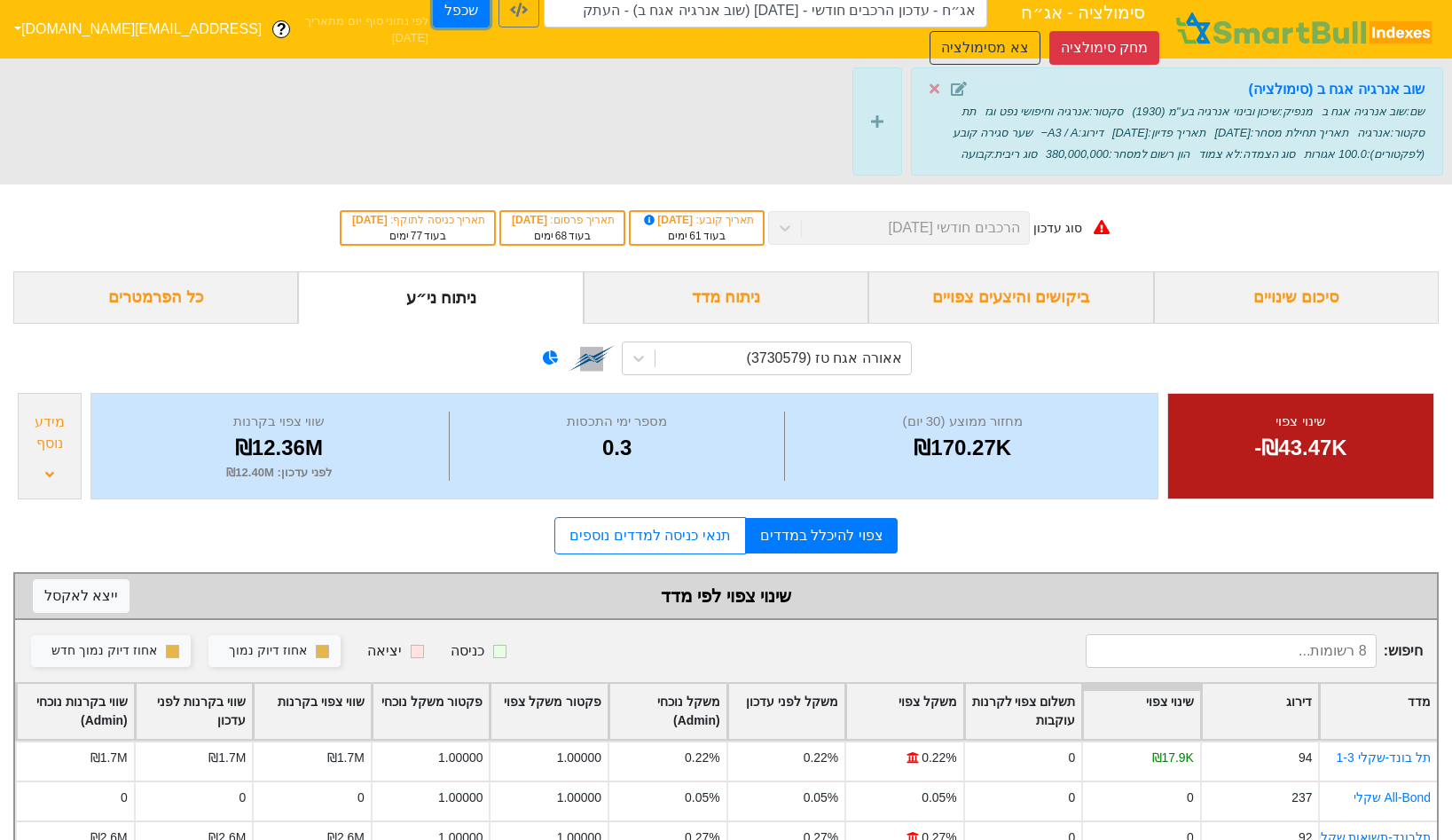
click at [433, 11] on button "שכפל" at bounding box center [461, 11] width 57 height 34
type input "אג״ח - עדכון הרכבים חודשי - [DATE] (שוב אנרגיה אגח ב) - העתק - העתק"
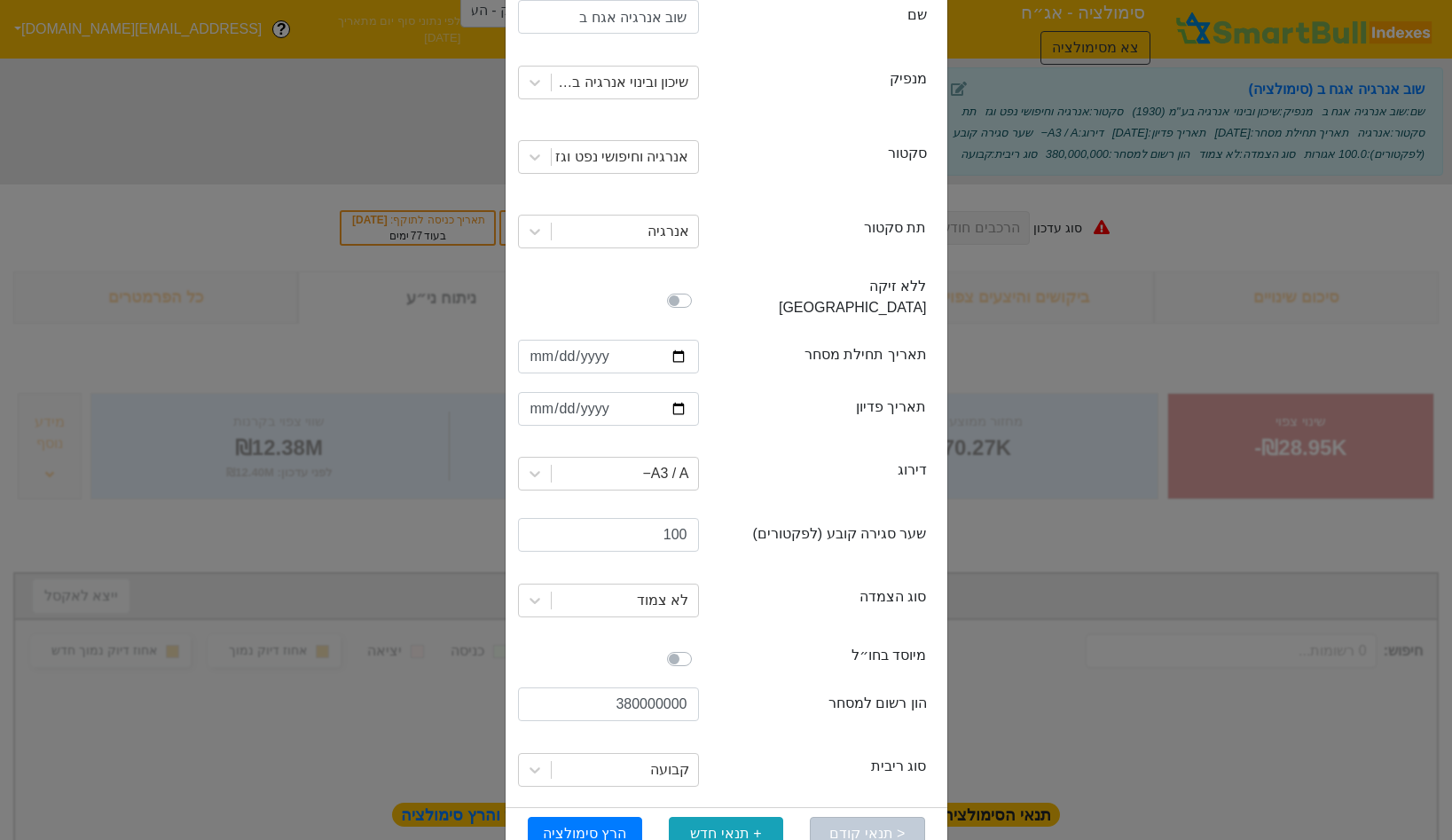
scroll to position [166, 0]
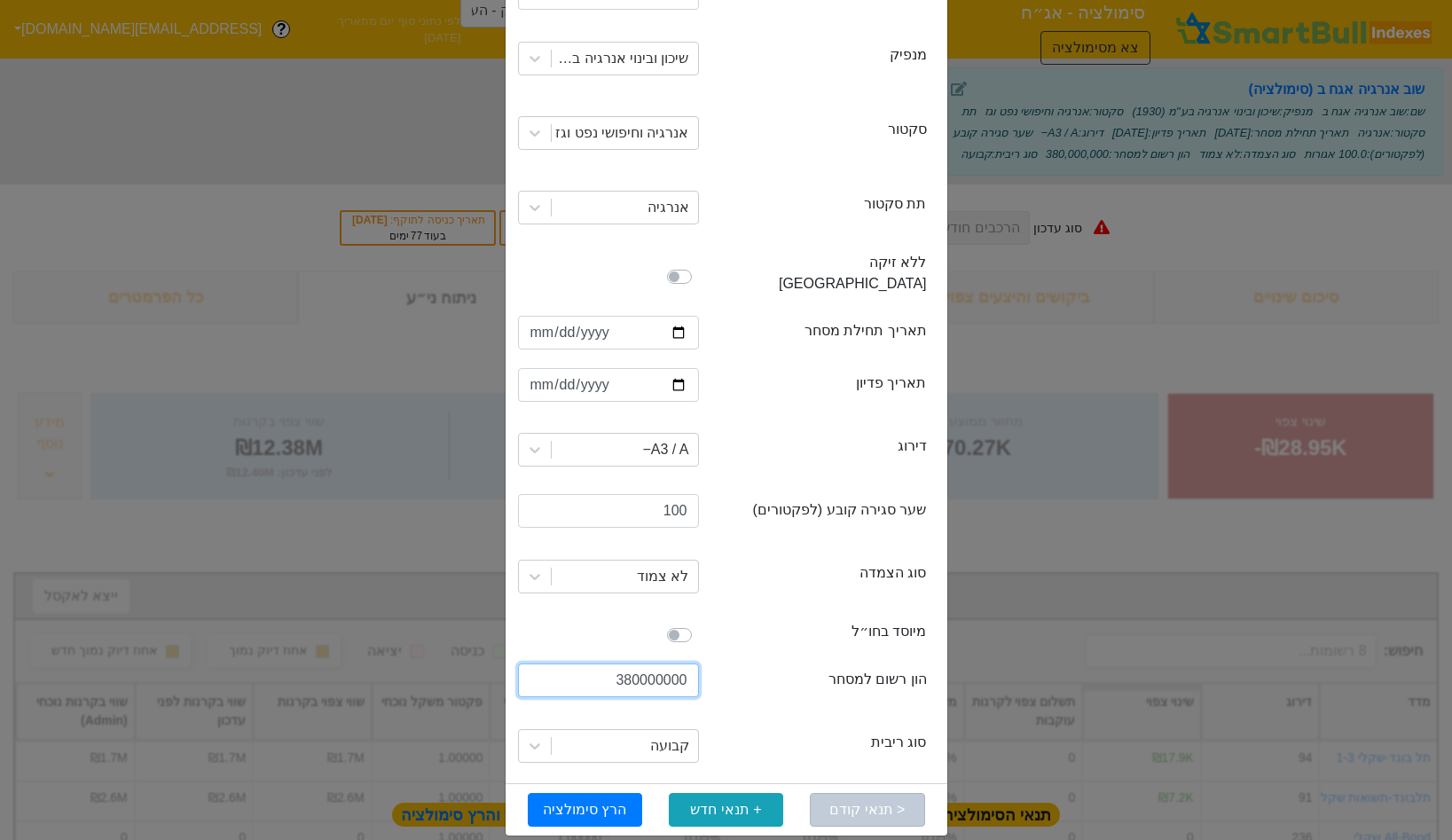
drag, startPoint x: 633, startPoint y: 661, endPoint x: 613, endPoint y: 661, distance: 20.0
click at [613, 664] on input "380000000" at bounding box center [609, 680] width 181 height 34
click at [690, 664] on input "450000000" at bounding box center [609, 680] width 181 height 34
type input "450000000"
click at [564, 793] on button "הרץ סימולציה" at bounding box center [585, 809] width 115 height 34
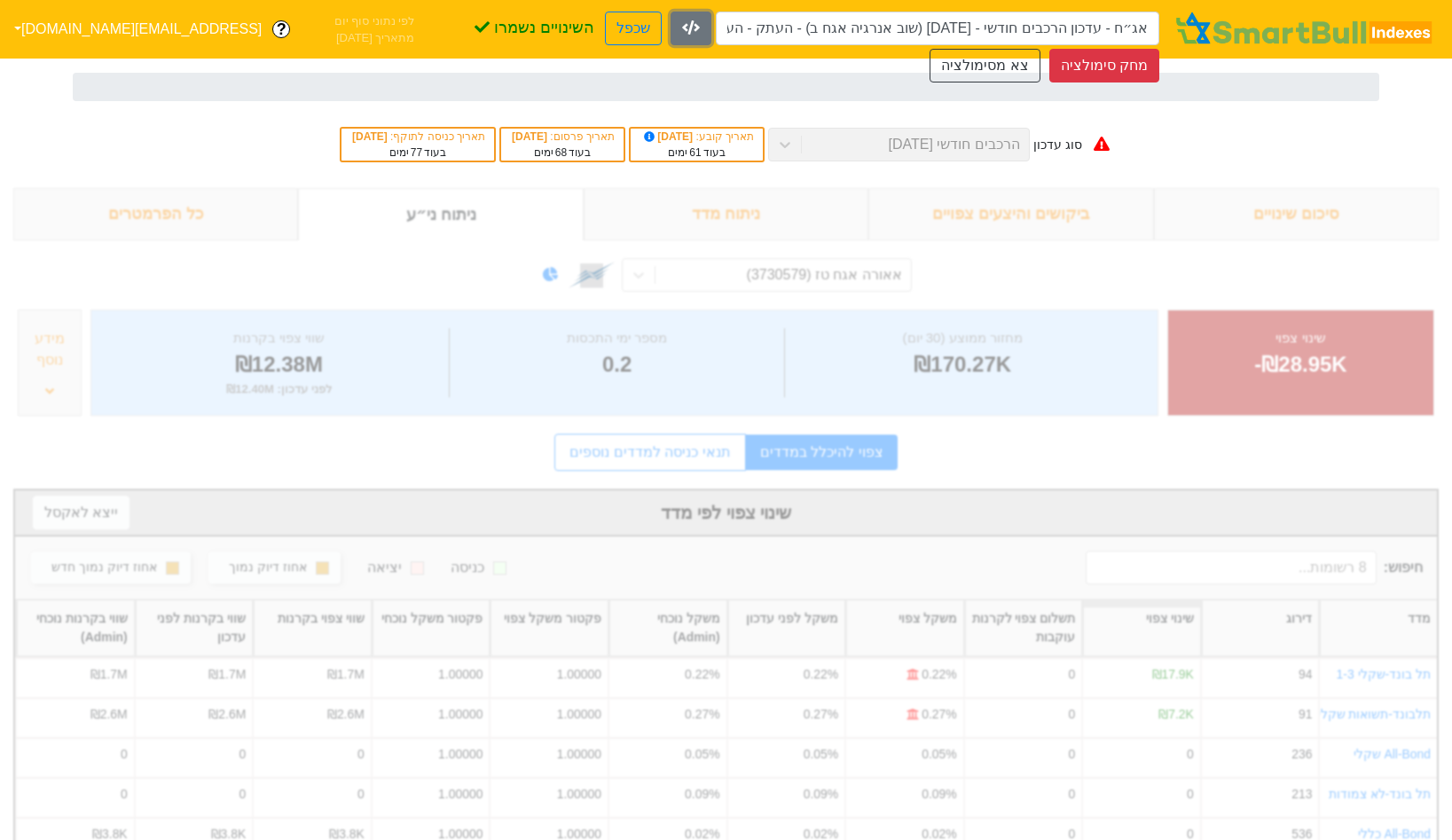
click at [671, 20] on button "button" at bounding box center [691, 28] width 40 height 34
